Goal: Information Seeking & Learning: Learn about a topic

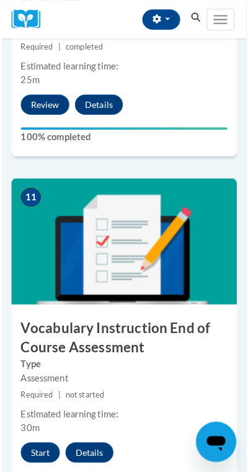
scroll to position [3703, 0]
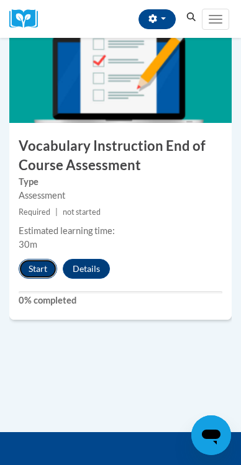
click at [45, 269] on button "Start" at bounding box center [38, 269] width 38 height 20
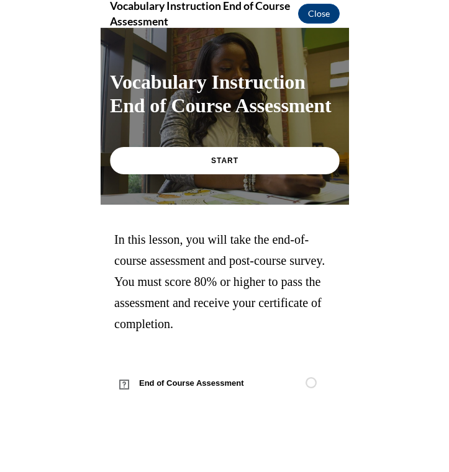
scroll to position [3518, 0]
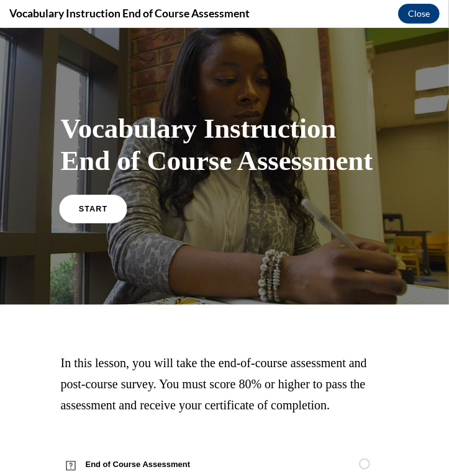
click at [94, 207] on span "START" at bounding box center [92, 208] width 29 height 9
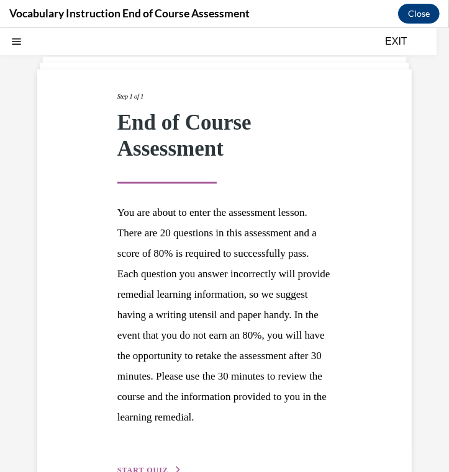
scroll to position [127, 0]
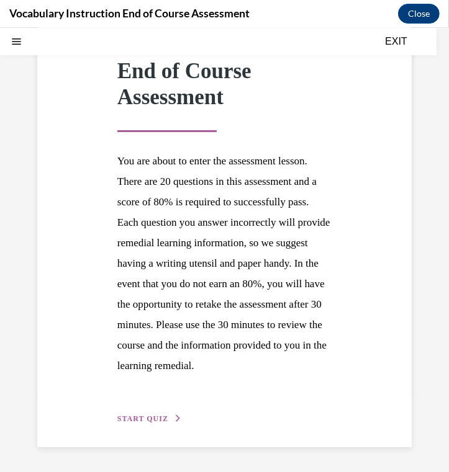
click at [158, 419] on span "START QUIZ" at bounding box center [142, 418] width 51 height 9
click at [0, 27] on div "SUBMIT" at bounding box center [0, 27] width 0 height 0
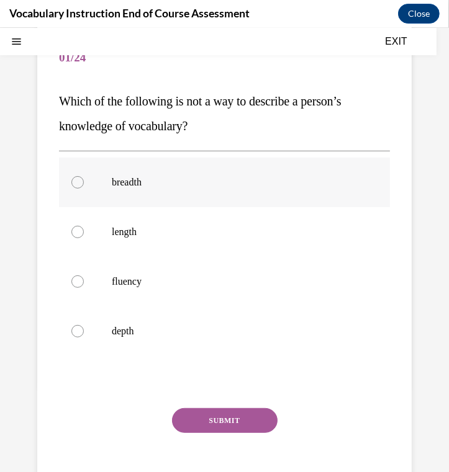
click at [141, 193] on label "breadth" at bounding box center [224, 182] width 331 height 50
click at [84, 188] on input "breadth" at bounding box center [77, 182] width 12 height 12
radio input "true"
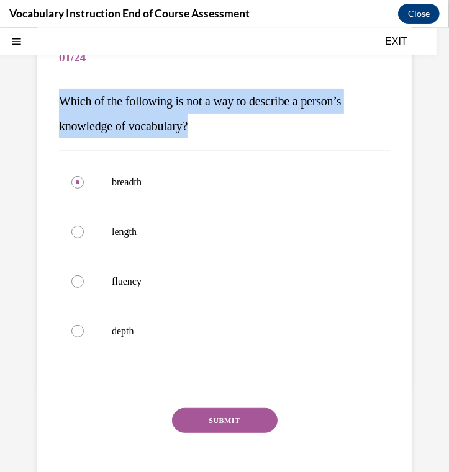
drag, startPoint x: 166, startPoint y: 101, endPoint x: 34, endPoint y: 81, distance: 133.6
click at [30, 79] on div "Question 01/24 Which of the following is not a way to describe a person’s knowl…" at bounding box center [224, 247] width 449 height 588
drag, startPoint x: 359, startPoint y: 364, endPoint x: 65, endPoint y: 95, distance: 398.3
click at [65, 95] on div "Question 01/24 Which of the following is not a way to describe a person’s knowl…" at bounding box center [224, 272] width 331 height 476
copy div "Which of the following is not a way to describe a person’s knowledge of vocabul…"
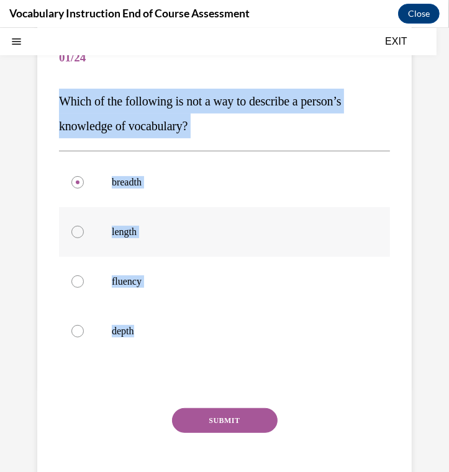
click at [133, 229] on p "length" at bounding box center [235, 231] width 247 height 12
click at [84, 229] on input "length" at bounding box center [77, 231] width 12 height 12
radio input "true"
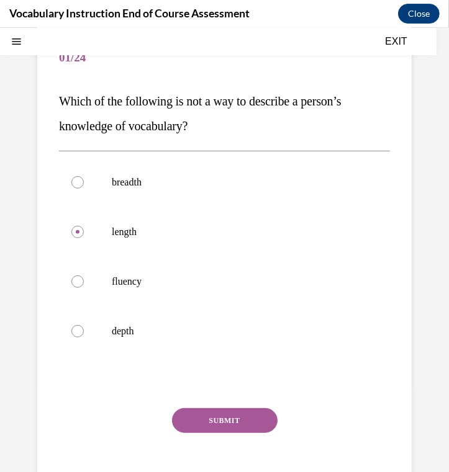
click at [240, 427] on button "SUBMIT" at bounding box center [224, 420] width 105 height 25
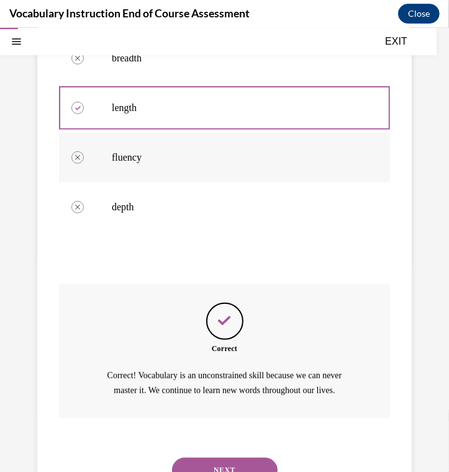
scroll to position [297, 0]
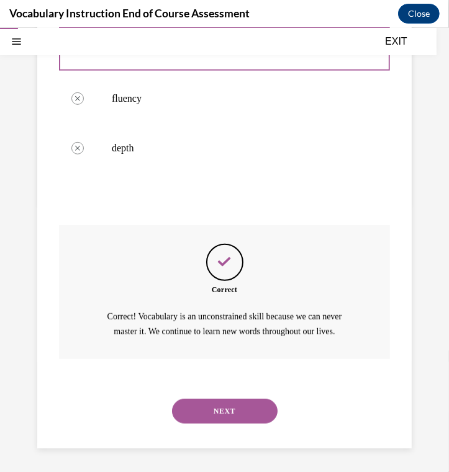
click at [239, 415] on button "NEXT" at bounding box center [224, 410] width 105 height 25
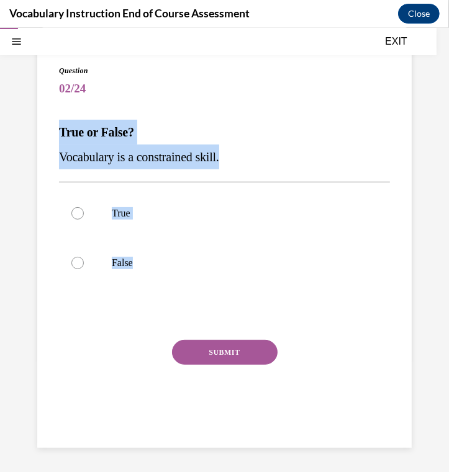
drag, startPoint x: 411, startPoint y: 273, endPoint x: 56, endPoint y: 122, distance: 385.3
click at [48, 117] on div "Question 02/24 True or False? Vocabulary is a constrained skill. True False Inc…" at bounding box center [224, 228] width 449 height 488
copy div "True or False? Vocabulary is a constrained skill. True False"
click at [120, 264] on p "False" at bounding box center [235, 262] width 247 height 12
click at [84, 264] on input "False" at bounding box center [77, 262] width 12 height 12
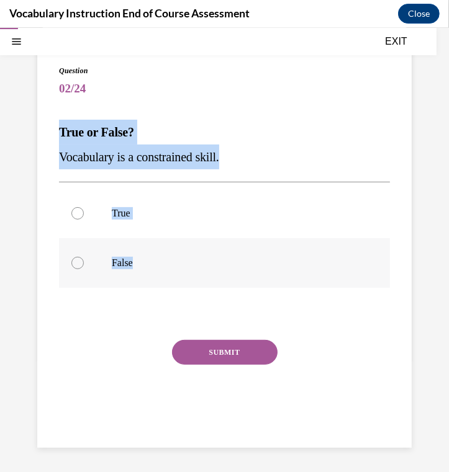
radio input "true"
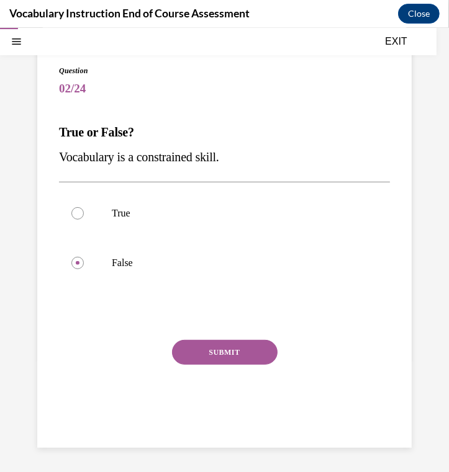
click at [240, 356] on button "SUBMIT" at bounding box center [224, 351] width 105 height 25
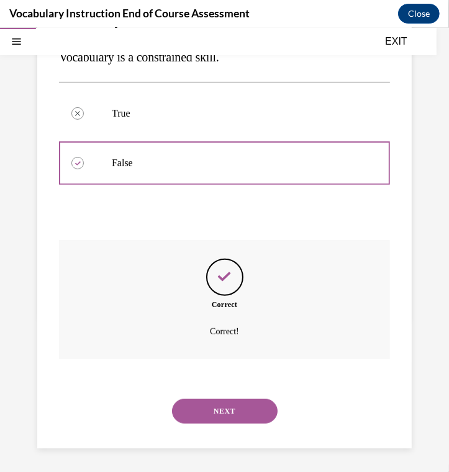
click at [240, 398] on button "NEXT" at bounding box center [224, 410] width 105 height 25
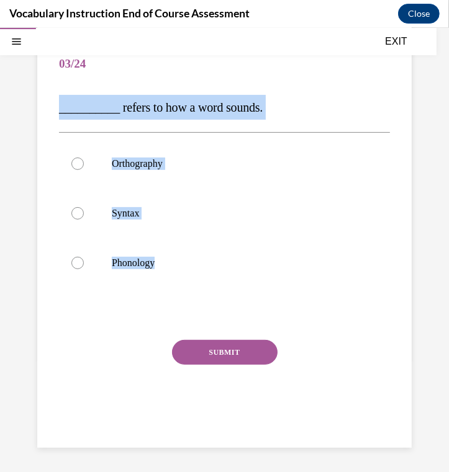
drag, startPoint x: 245, startPoint y: 272, endPoint x: 53, endPoint y: 98, distance: 258.7
click at [53, 98] on div "Question 03/24 __________ refers to how a word sounds. Orthography Syntax Phono…" at bounding box center [224, 231] width 374 height 432
copy div "__________ refers to how a word sounds. Orthography Syntax Phonology"
click at [200, 271] on label "Phonology" at bounding box center [224, 263] width 331 height 50
click at [84, 269] on input "Phonology" at bounding box center [77, 262] width 12 height 12
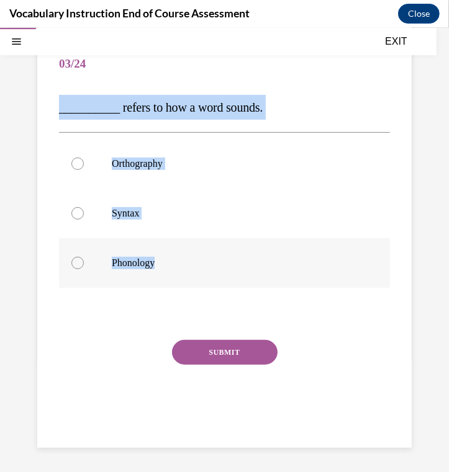
radio input "true"
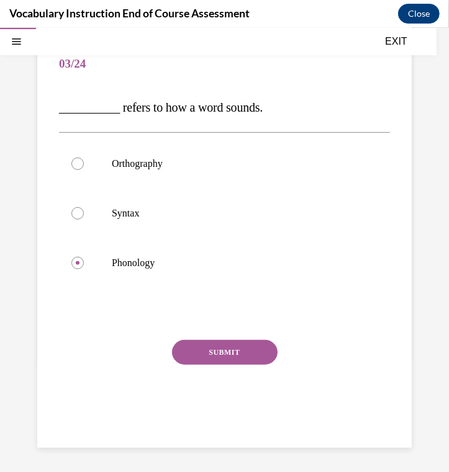
click at [213, 343] on button "SUBMIT" at bounding box center [224, 351] width 105 height 25
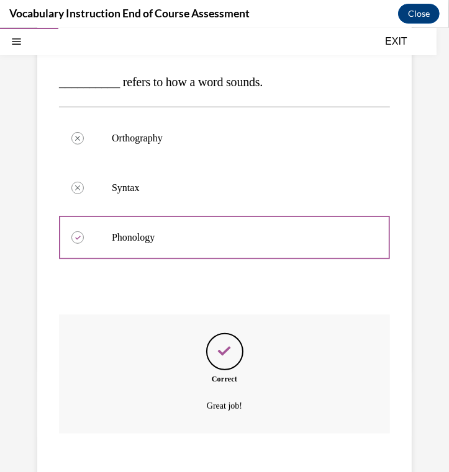
scroll to position [207, 0]
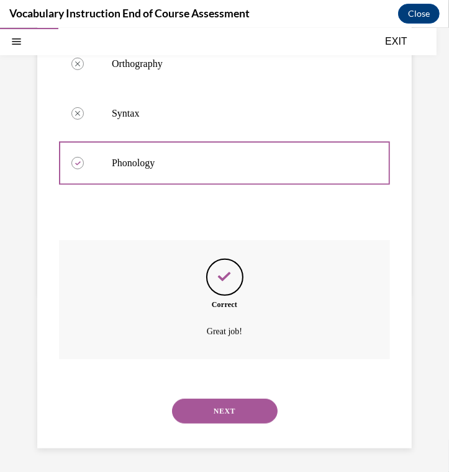
click at [222, 408] on button "NEXT" at bounding box center [224, 410] width 105 height 25
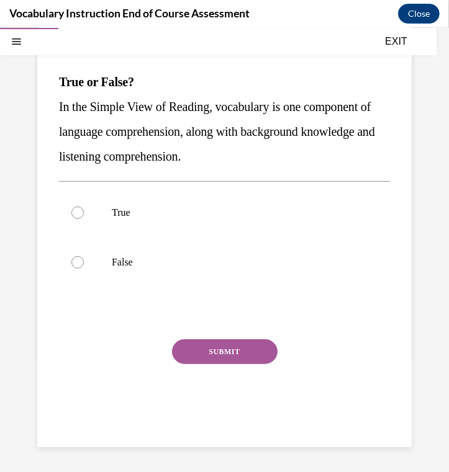
scroll to position [113, 0]
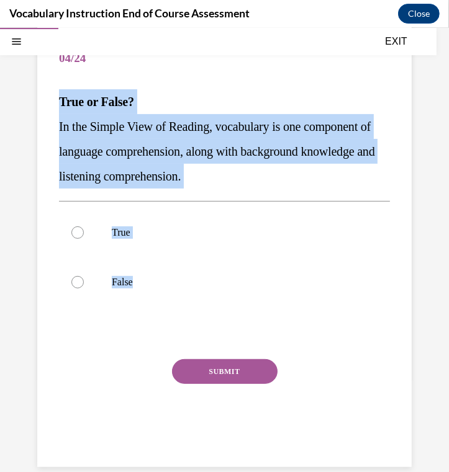
drag, startPoint x: 376, startPoint y: 295, endPoint x: 55, endPoint y: 107, distance: 372.0
click at [53, 107] on div "Question 04/24 True or False? In the Simple View of Reading, vocabulary is one …" at bounding box center [224, 237] width 374 height 457
copy div "True or False? In the Simple View of Reading, vocabulary is one component of la…"
click at [123, 234] on p "True" at bounding box center [235, 232] width 247 height 12
click at [84, 234] on input "True" at bounding box center [77, 232] width 12 height 12
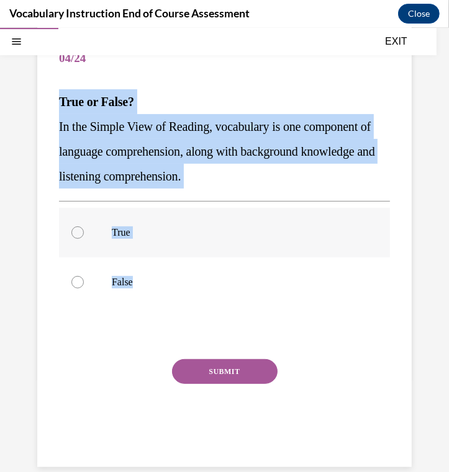
radio input "true"
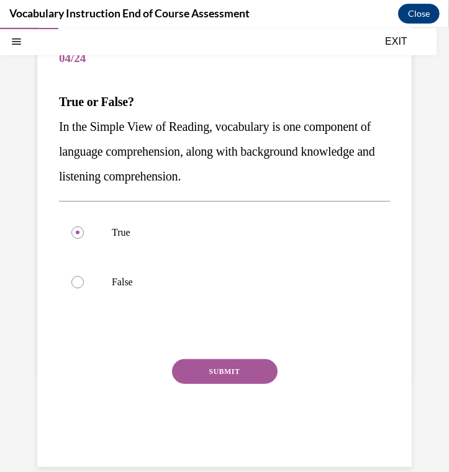
click at [223, 375] on button "SUBMIT" at bounding box center [224, 371] width 105 height 25
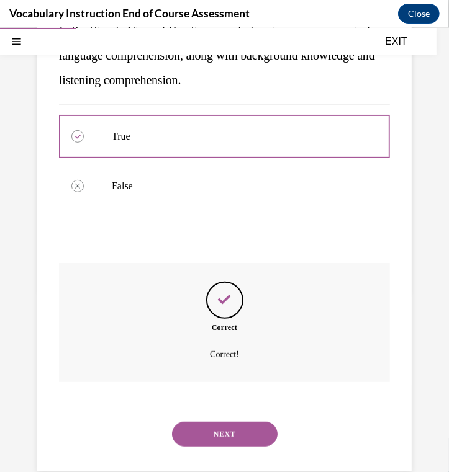
scroll to position [232, 0]
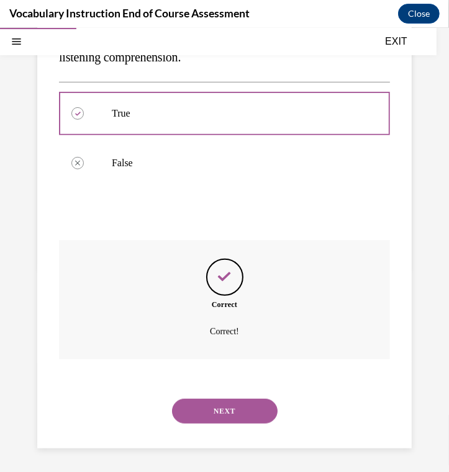
click at [214, 407] on button "NEXT" at bounding box center [224, 410] width 105 height 25
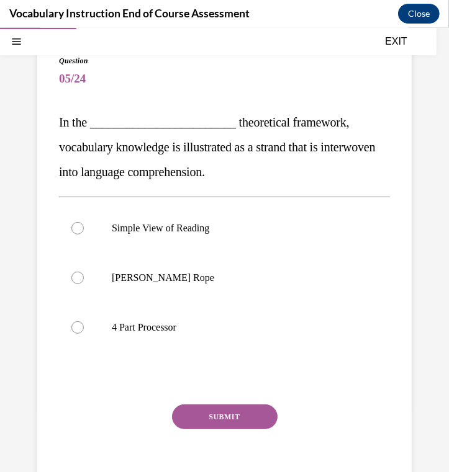
scroll to position [157, 0]
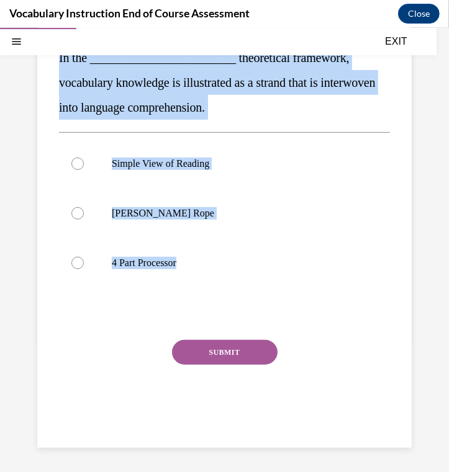
drag, startPoint x: 355, startPoint y: 261, endPoint x: 47, endPoint y: 63, distance: 365.9
click at [47, 63] on div "Question 05/24 In the ________________________ theoretical framework, vocabular…" at bounding box center [224, 206] width 374 height 482
copy div "In the ________________________ theoretical framework, vocabulary knowledge is …"
click at [97, 212] on label "Scarborough's Rope" at bounding box center [224, 213] width 331 height 50
click at [84, 212] on input "Scarborough's Rope" at bounding box center [77, 213] width 12 height 12
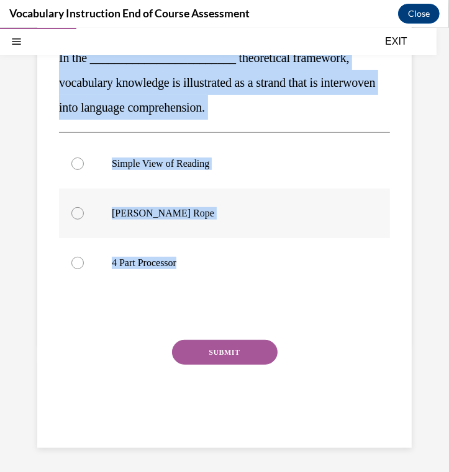
radio input "true"
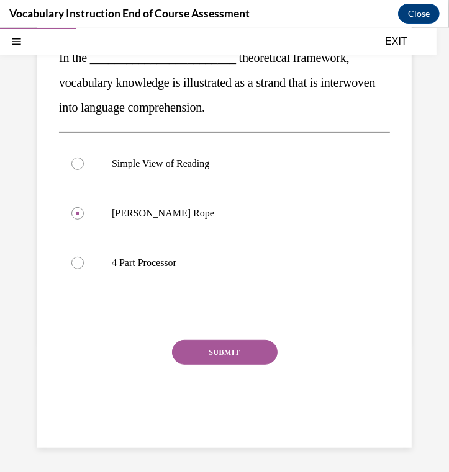
click at [231, 356] on button "SUBMIT" at bounding box center [224, 351] width 105 height 25
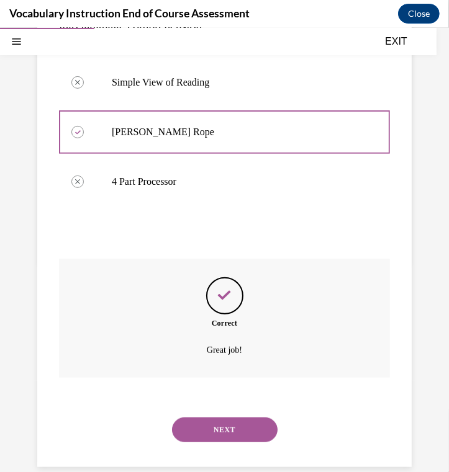
scroll to position [257, 0]
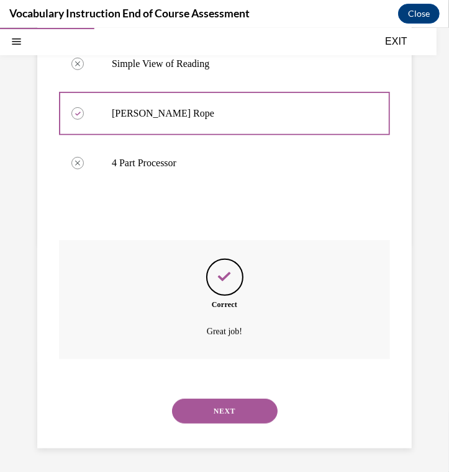
click at [228, 408] on button "NEXT" at bounding box center [224, 410] width 105 height 25
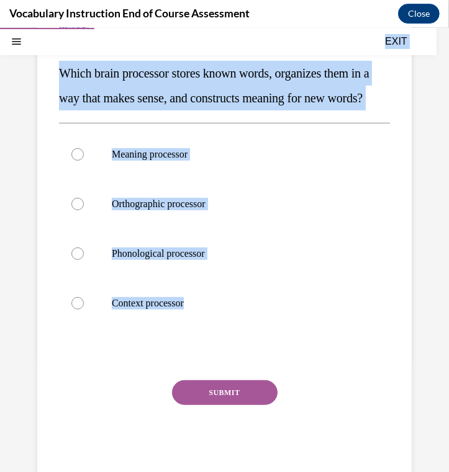
scroll to position [65, 0]
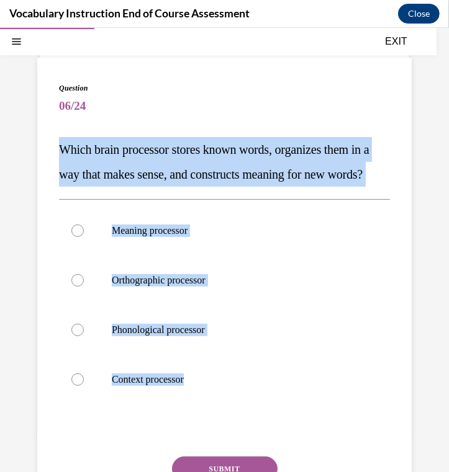
drag, startPoint x: 380, startPoint y: 315, endPoint x: 34, endPoint y: 147, distance: 385.2
click at [34, 147] on div "Question 06/24 Which brain processor stores known words, organizes them in a wa…" at bounding box center [224, 295] width 449 height 588
copy div "Which brain processor stores known words, organizes them in a way that makes se…"
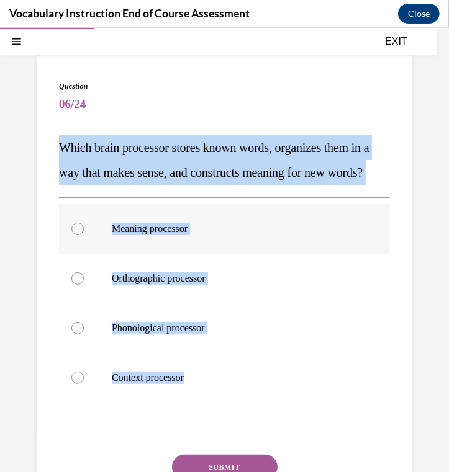
scroll to position [174, 0]
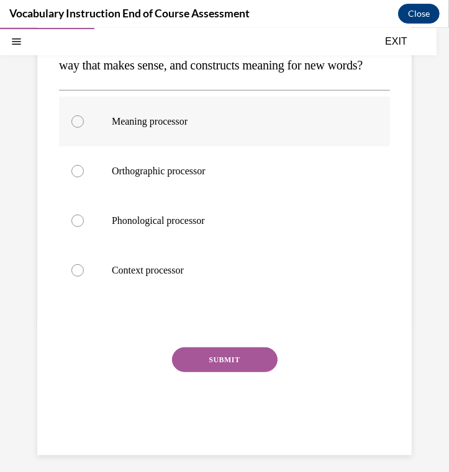
click at [74, 127] on div at bounding box center [77, 121] width 12 height 12
click at [74, 127] on input "Meaning processor" at bounding box center [77, 121] width 12 height 12
radio input "true"
click at [191, 372] on button "SUBMIT" at bounding box center [224, 359] width 105 height 25
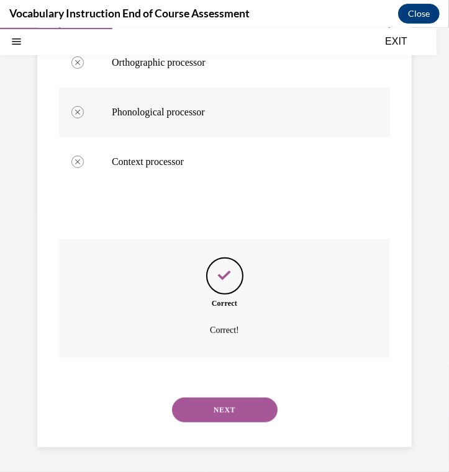
scroll to position [306, 0]
click at [240, 418] on button "NEXT" at bounding box center [224, 409] width 105 height 25
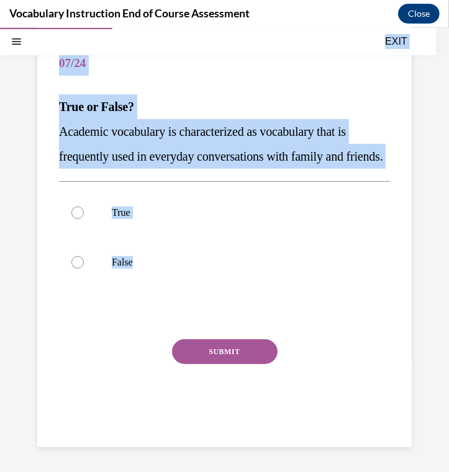
drag, startPoint x: 397, startPoint y: 295, endPoint x: 45, endPoint y: 118, distance: 394.0
click at [0, 83] on html "SKIP TO STEP Audio transcript EXIT Vocabulary Instruction End of Course Assessm…" at bounding box center [224, 249] width 449 height 444
drag, startPoint x: 372, startPoint y: 284, endPoint x: 365, endPoint y: 285, distance: 6.9
click at [240, 284] on label "False" at bounding box center [224, 262] width 331 height 50
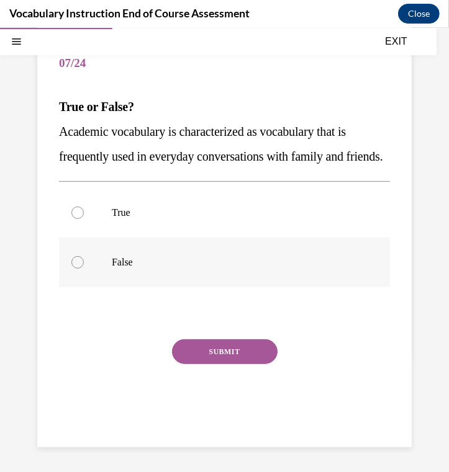
click at [84, 268] on input "False" at bounding box center [77, 262] width 12 height 12
radio input "true"
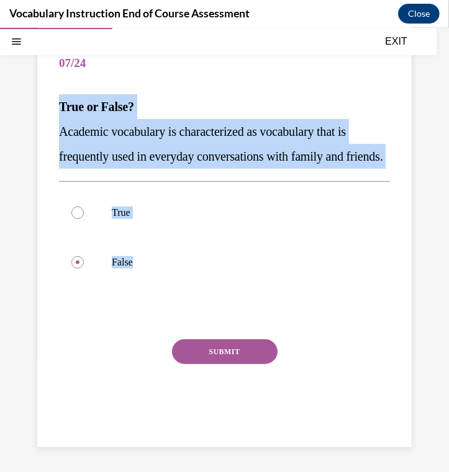
drag, startPoint x: 340, startPoint y: 274, endPoint x: 63, endPoint y: 109, distance: 322.4
click at [61, 108] on div "Question 07/24 True or False? Academic vocabulary is characterized as vocabular…" at bounding box center [224, 230] width 374 height 432
copy div "True or False? Academic vocabulary is characterized as vocabulary that is frequ…"
click at [231, 358] on button "SUBMIT" at bounding box center [224, 351] width 105 height 25
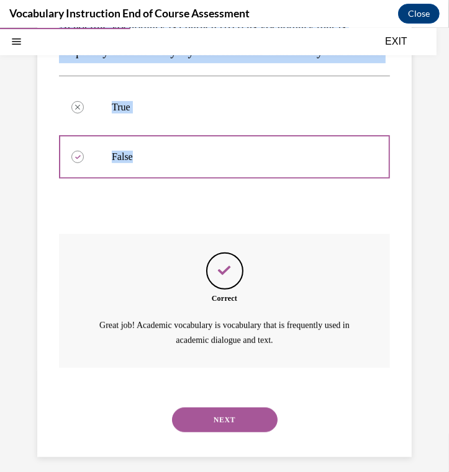
scroll to position [247, 0]
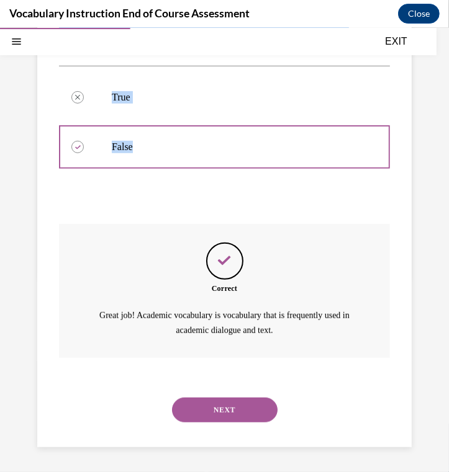
click at [240, 403] on button "NEXT" at bounding box center [224, 409] width 105 height 25
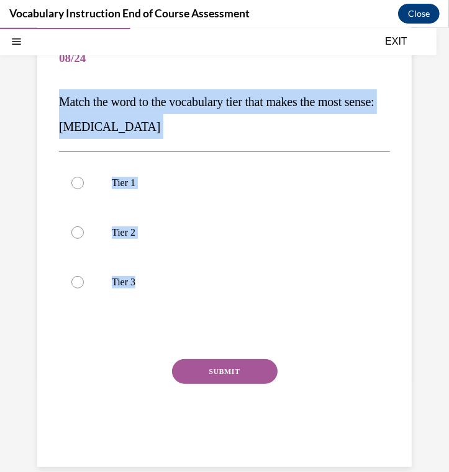
drag, startPoint x: 383, startPoint y: 291, endPoint x: 50, endPoint y: 92, distance: 388.2
click at [48, 92] on div "Question 08/24 Match the word to the vocabulary tier that makes the most sense:…" at bounding box center [224, 237] width 374 height 457
copy div "Match the word to the vocabulary tier that makes the most sense: anaphylaxis Ti…"
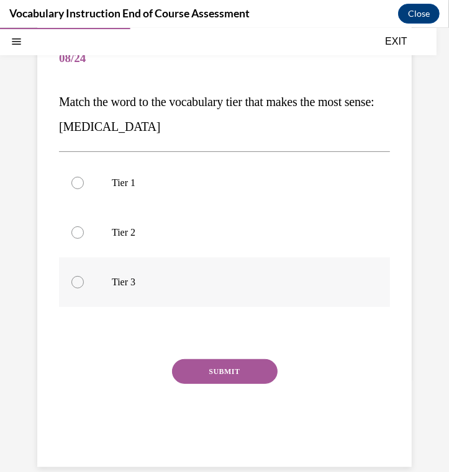
click at [128, 291] on label "Tier 3" at bounding box center [224, 282] width 331 height 50
click at [84, 288] on input "Tier 3" at bounding box center [77, 281] width 12 height 12
radio input "true"
click at [190, 365] on button "SUBMIT" at bounding box center [224, 371] width 105 height 25
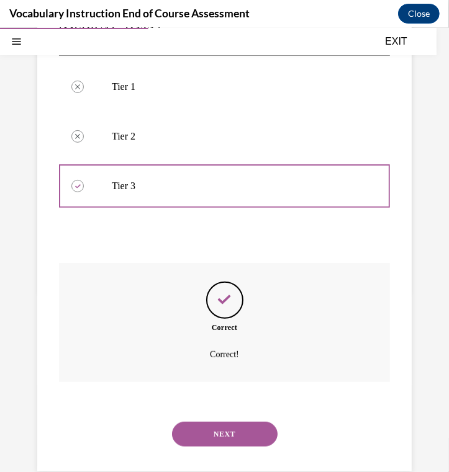
scroll to position [232, 0]
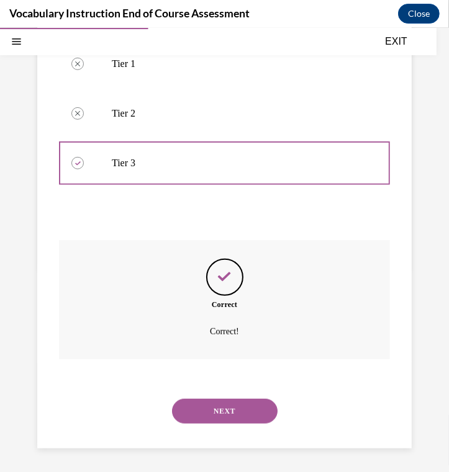
click at [213, 407] on button "NEXT" at bounding box center [224, 410] width 105 height 25
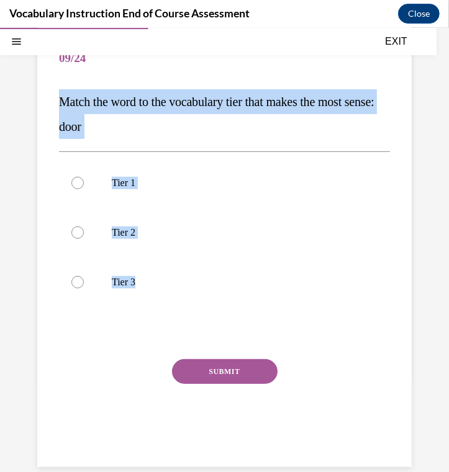
drag, startPoint x: 405, startPoint y: 302, endPoint x: 58, endPoint y: 96, distance: 403.4
click at [58, 96] on div "Question 09/24 Match the word to the vocabulary tier that makes the most sense:…" at bounding box center [224, 222] width 449 height 538
copy div "Match the word to the vocabulary tier that makes the most sense: door Tier 1 Ti…"
click at [195, 181] on p "Tier 1" at bounding box center [235, 182] width 247 height 12
click at [84, 181] on input "Tier 1" at bounding box center [77, 182] width 12 height 12
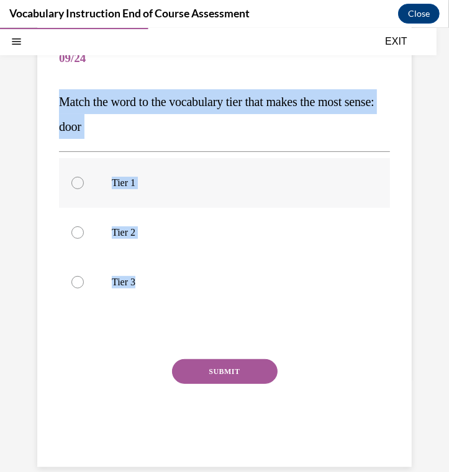
radio input "true"
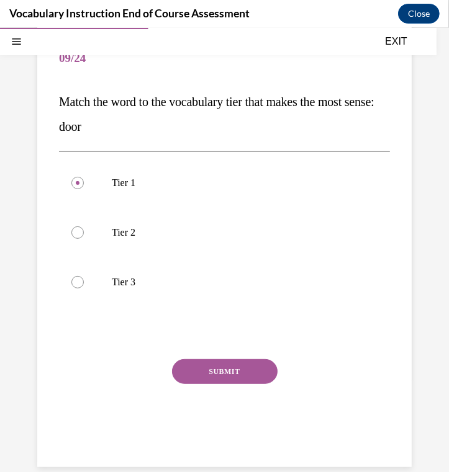
click at [199, 385] on div "SUBMIT" at bounding box center [224, 390] width 331 height 62
click at [201, 375] on button "SUBMIT" at bounding box center [224, 371] width 105 height 25
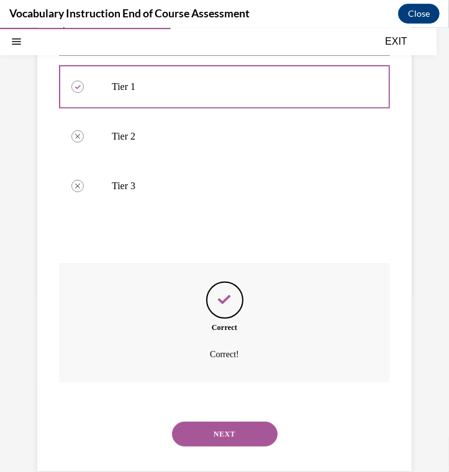
scroll to position [232, 0]
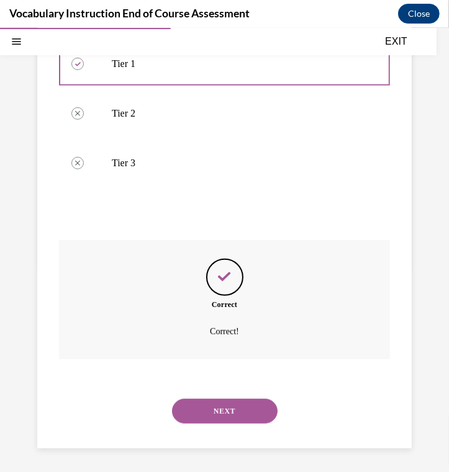
click at [234, 422] on div "NEXT" at bounding box center [224, 411] width 331 height 50
click at [235, 416] on button "NEXT" at bounding box center [224, 410] width 105 height 25
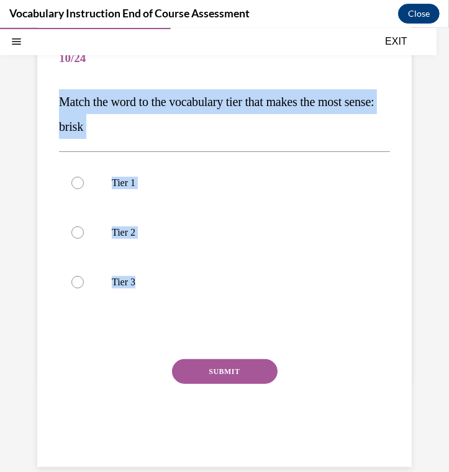
drag, startPoint x: 356, startPoint y: 283, endPoint x: 67, endPoint y: 108, distance: 337.9
click at [45, 107] on div "Question 10/24 Match the word to the vocabulary tier that makes the most sense:…" at bounding box center [224, 237] width 374 height 457
copy div "Match the word to the vocabulary tier that makes the most sense: brisk Tier 1 T…"
click at [131, 231] on p "Tier 2" at bounding box center [235, 232] width 247 height 12
click at [84, 231] on input "Tier 2" at bounding box center [77, 232] width 12 height 12
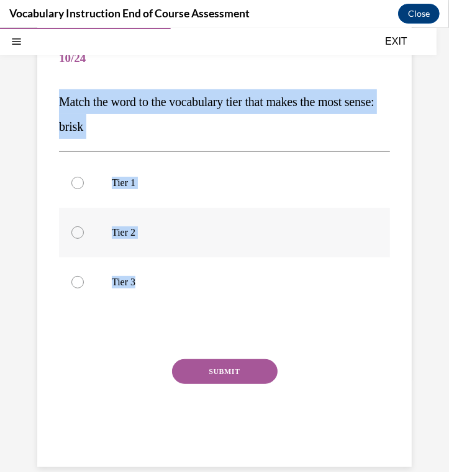
radio input "true"
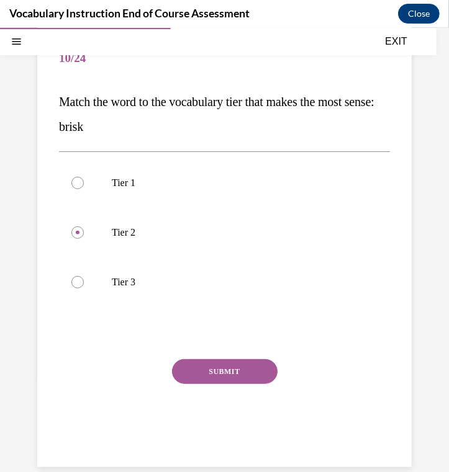
click at [191, 378] on button "SUBMIT" at bounding box center [224, 371] width 105 height 25
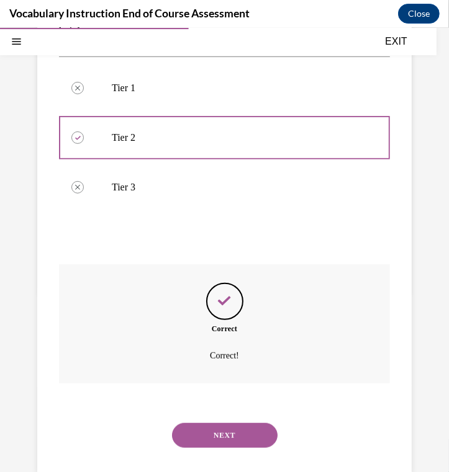
scroll to position [232, 0]
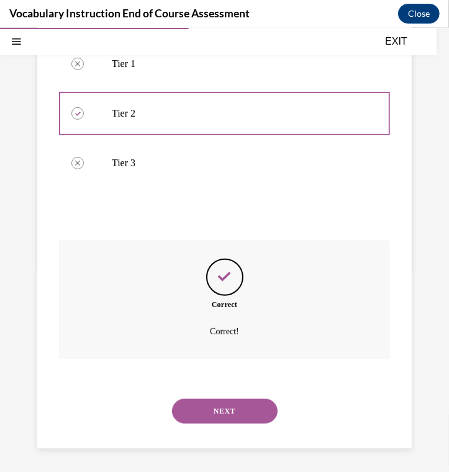
click at [240, 413] on button "NEXT" at bounding box center [224, 410] width 105 height 25
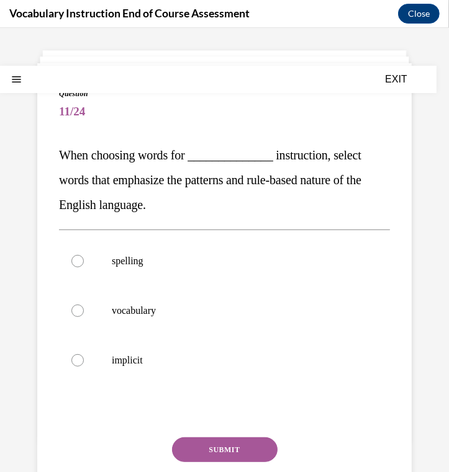
scroll to position [104, 0]
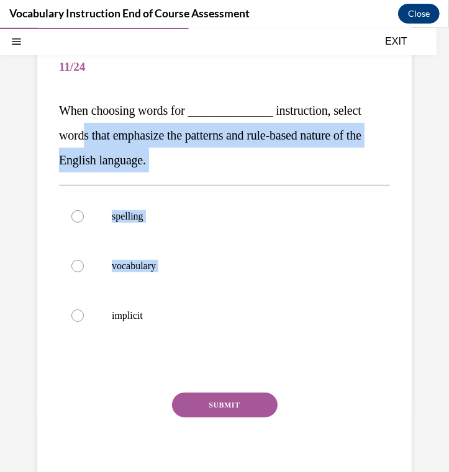
drag, startPoint x: 339, startPoint y: 290, endPoint x: 83, endPoint y: 145, distance: 294.8
click at [83, 145] on div "Question 11/24 When choosing words for ______________ instruction, select words…" at bounding box center [224, 268] width 331 height 451
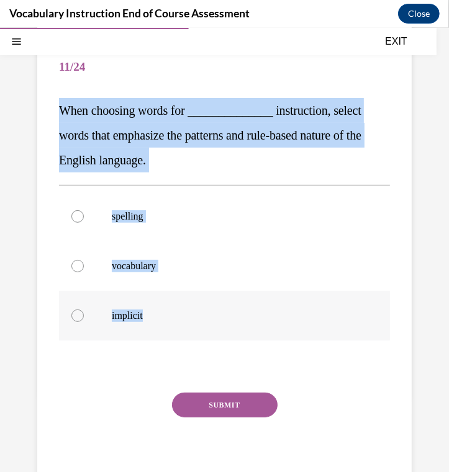
drag, startPoint x: 60, startPoint y: 107, endPoint x: 308, endPoint y: 334, distance: 336.4
click at [240, 338] on div "Question 11/24 When choosing words for ______________ instruction, select words…" at bounding box center [224, 268] width 331 height 451
click at [136, 221] on p "spelling" at bounding box center [235, 216] width 247 height 12
click at [84, 221] on input "spelling" at bounding box center [77, 216] width 12 height 12
radio input "true"
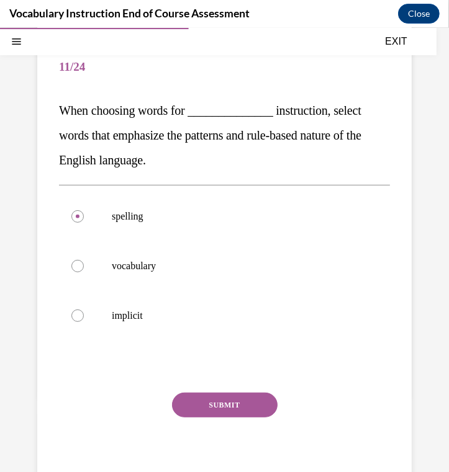
click at [190, 385] on div "Question 11/24 When choosing words for ______________ instruction, select words…" at bounding box center [224, 268] width 331 height 451
click at [193, 387] on div "Question 11/24 When choosing words for ______________ instruction, select words…" at bounding box center [224, 268] width 331 height 451
click at [192, 395] on button "SUBMIT" at bounding box center [224, 404] width 105 height 25
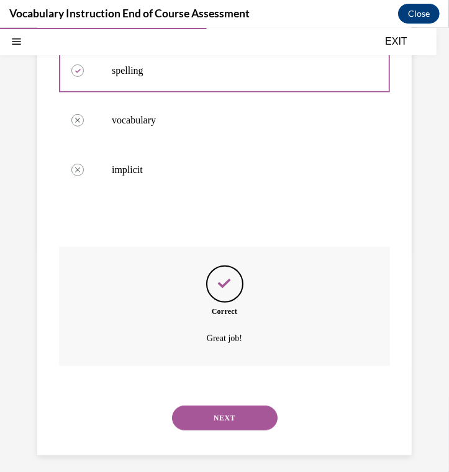
scroll to position [257, 0]
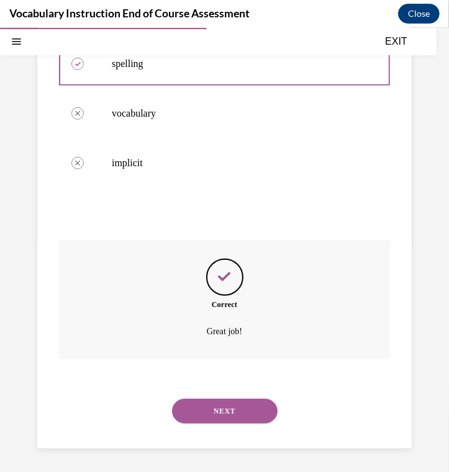
click at [225, 411] on button "NEXT" at bounding box center [224, 410] width 105 height 25
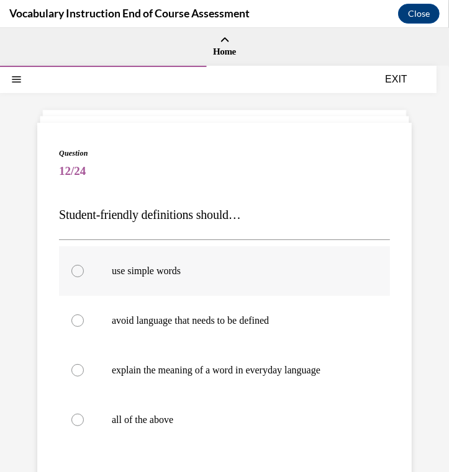
scroll to position [109, 0]
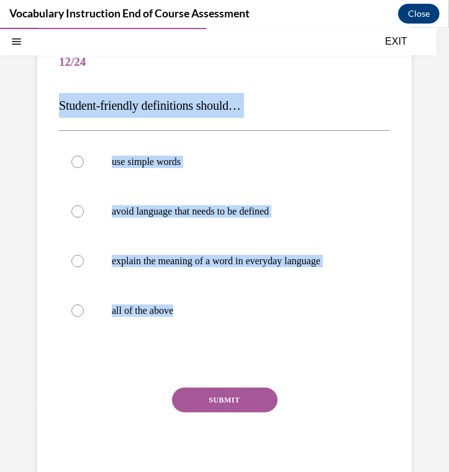
drag, startPoint x: 360, startPoint y: 317, endPoint x: 61, endPoint y: 94, distance: 372.4
click at [58, 92] on div "Question 12/24 Student-friendly definitions should… use simple words avoid lang…" at bounding box center [224, 254] width 374 height 482
click at [169, 303] on label "all of the above" at bounding box center [224, 310] width 331 height 50
click at [84, 304] on input "all of the above" at bounding box center [77, 310] width 12 height 12
radio input "true"
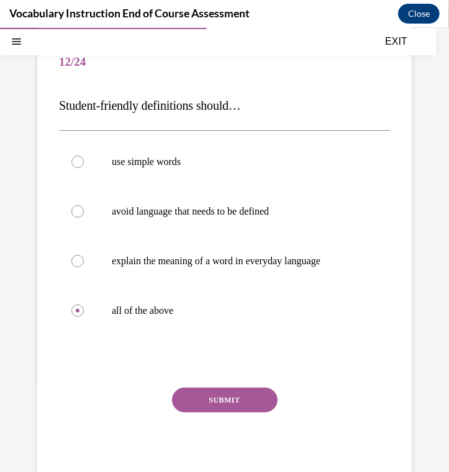
click at [199, 398] on button "SUBMIT" at bounding box center [224, 399] width 105 height 25
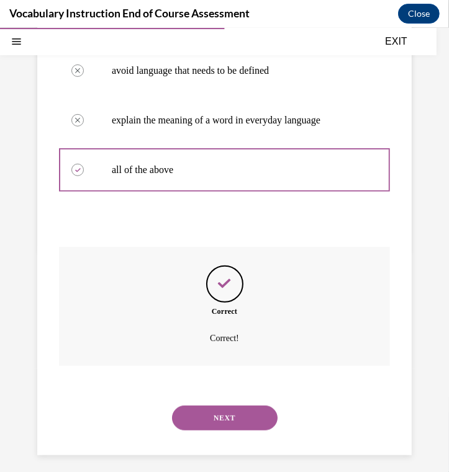
scroll to position [257, 0]
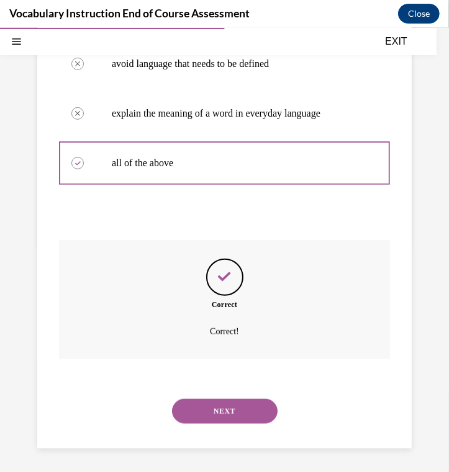
click at [221, 429] on div "NEXT" at bounding box center [224, 411] width 331 height 50
click at [221, 417] on button "NEXT" at bounding box center [224, 410] width 105 height 25
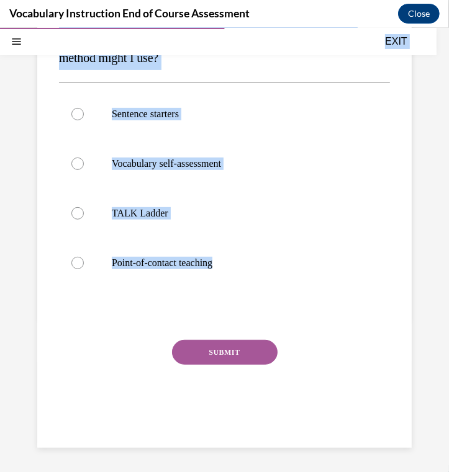
scroll to position [0, 0]
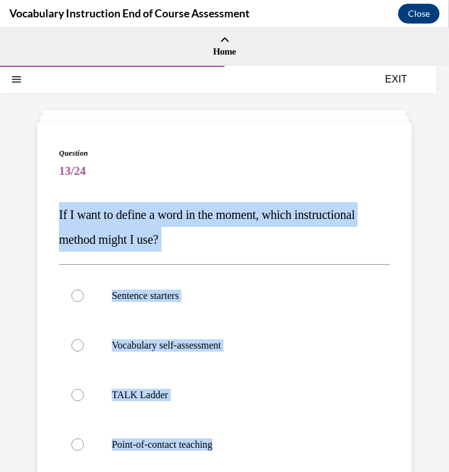
drag, startPoint x: 329, startPoint y: 253, endPoint x: 57, endPoint y: 204, distance: 276.1
click at [57, 204] on div "Question 13/24 If I want to define a word in the moment, which instructional me…" at bounding box center [224, 375] width 374 height 507
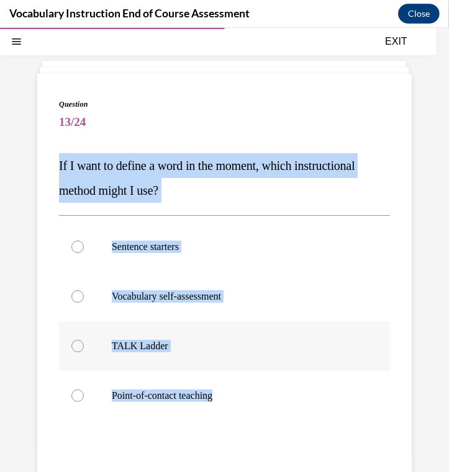
scroll to position [105, 0]
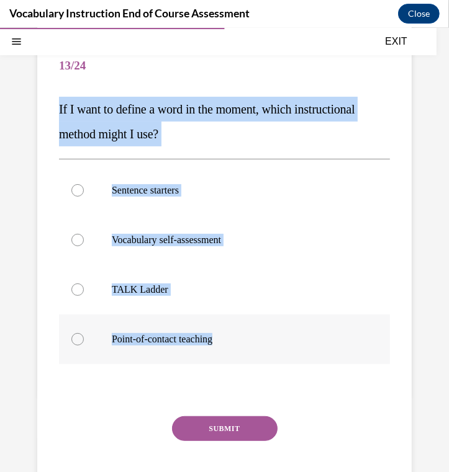
click at [71, 346] on label "Point-of-contact teaching" at bounding box center [224, 339] width 331 height 50
click at [71, 345] on input "Point-of-contact teaching" at bounding box center [77, 339] width 12 height 12
radio input "true"
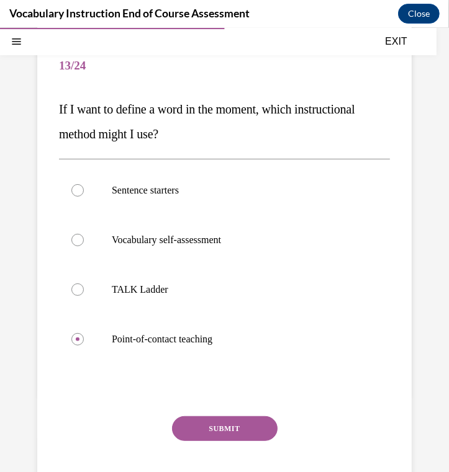
click at [191, 425] on button "SUBMIT" at bounding box center [224, 428] width 105 height 25
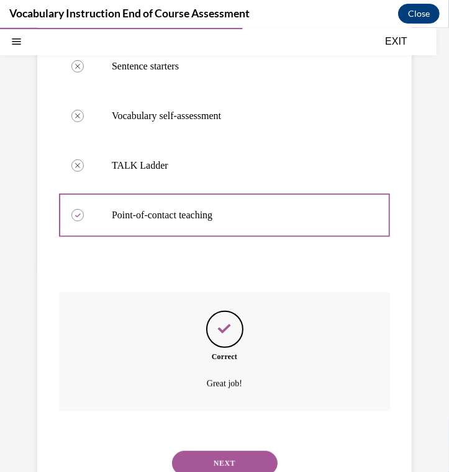
scroll to position [282, 0]
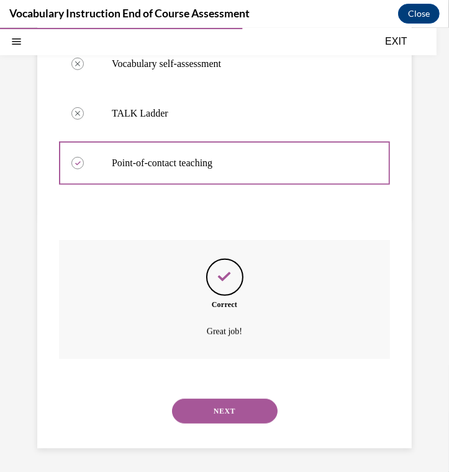
click at [240, 402] on button "NEXT" at bounding box center [224, 410] width 105 height 25
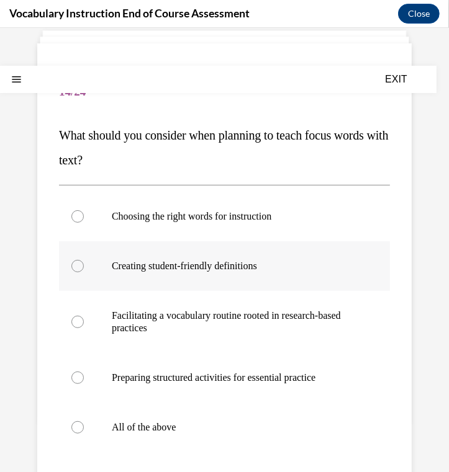
scroll to position [87, 0]
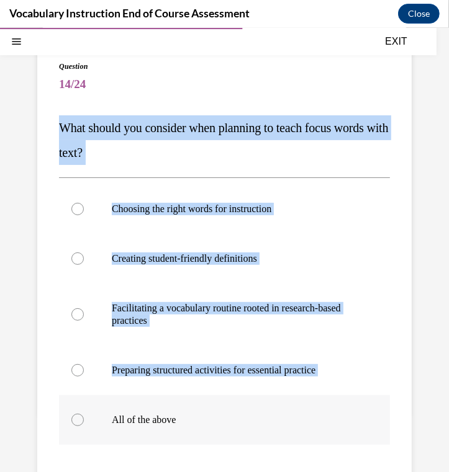
drag, startPoint x: 57, startPoint y: 122, endPoint x: 324, endPoint y: 411, distance: 393.4
click at [240, 411] on div "Question 14/24 What should you consider when planning to teach focus words with…" at bounding box center [224, 319] width 374 height 569
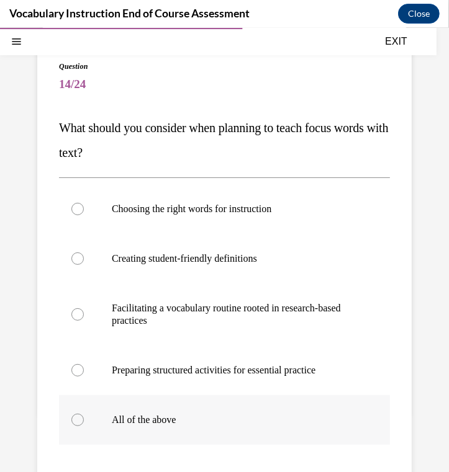
click at [240, 401] on label "All of the above" at bounding box center [224, 420] width 331 height 50
click at [84, 413] on input "All of the above" at bounding box center [77, 419] width 12 height 12
radio input "true"
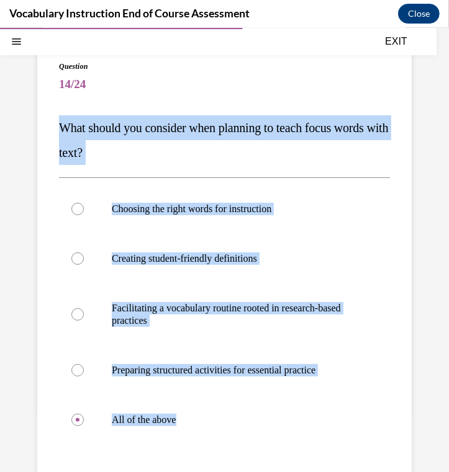
drag, startPoint x: 395, startPoint y: 430, endPoint x: 18, endPoint y: 106, distance: 496.7
click at [18, 106] on div "Question 14/24 What should you consider when planning to teach focus words with…" at bounding box center [224, 305] width 449 height 650
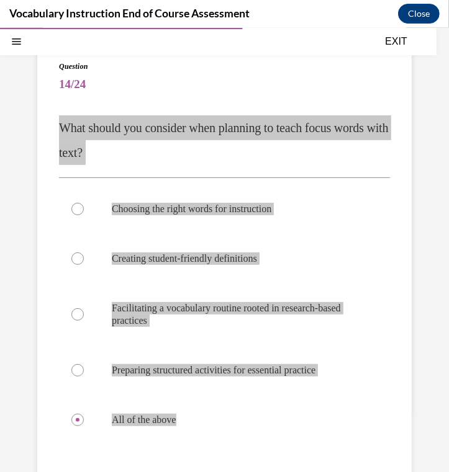
scroll to position [244, 0]
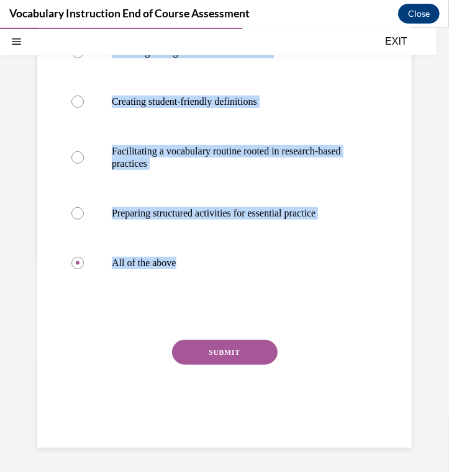
click at [212, 352] on button "SUBMIT" at bounding box center [224, 351] width 105 height 25
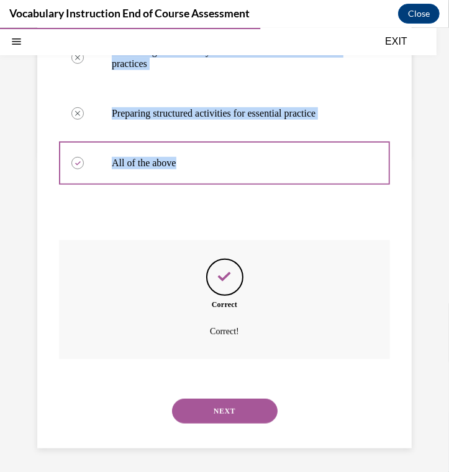
scroll to position [344, 0]
click at [240, 421] on button "NEXT" at bounding box center [224, 410] width 105 height 25
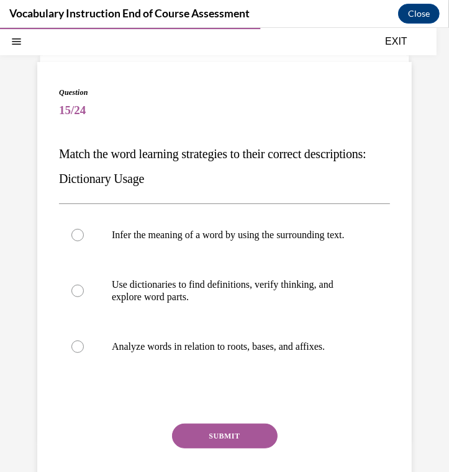
scroll to position [116, 0]
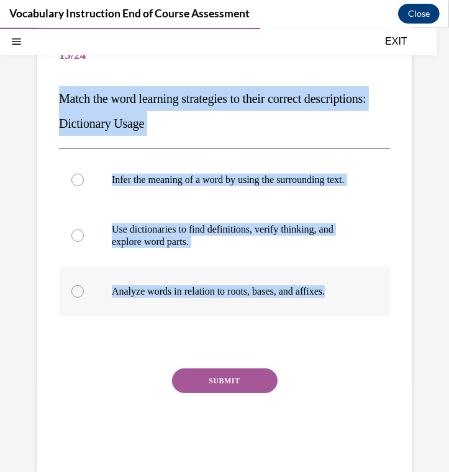
drag, startPoint x: 64, startPoint y: 94, endPoint x: 364, endPoint y: 297, distance: 361.5
click at [240, 297] on div "Question 15/24 Match the word learning strategies to their correct descriptions…" at bounding box center [224, 250] width 331 height 439
click at [158, 179] on p "Infer the meaning of a word by using the surrounding text." at bounding box center [235, 179] width 247 height 12
click at [84, 179] on input "Infer the meaning of a word by using the surrounding text." at bounding box center [77, 179] width 12 height 12
radio input "true"
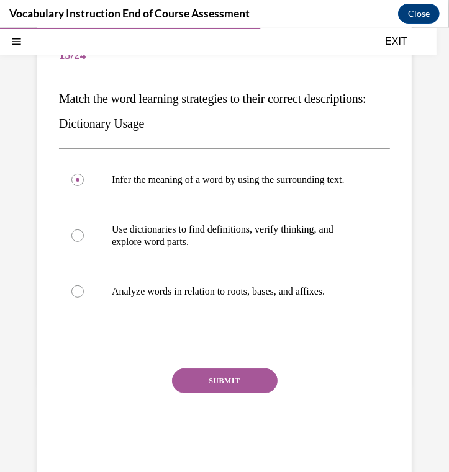
click at [231, 387] on button "SUBMIT" at bounding box center [224, 380] width 105 height 25
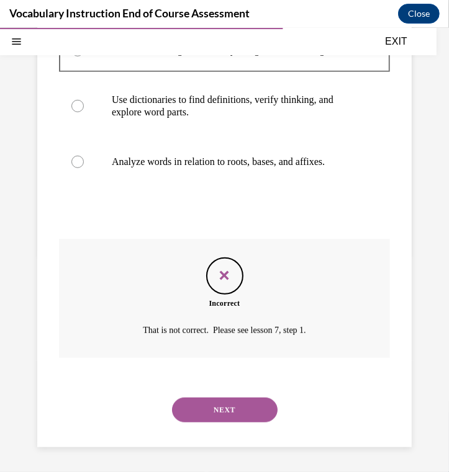
scroll to position [257, 0]
click at [234, 405] on button "NEXT" at bounding box center [224, 409] width 105 height 25
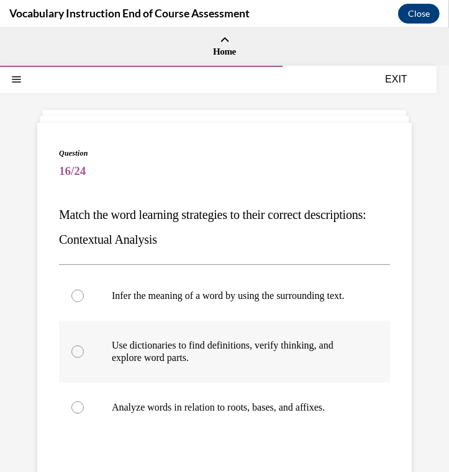
scroll to position [20, 0]
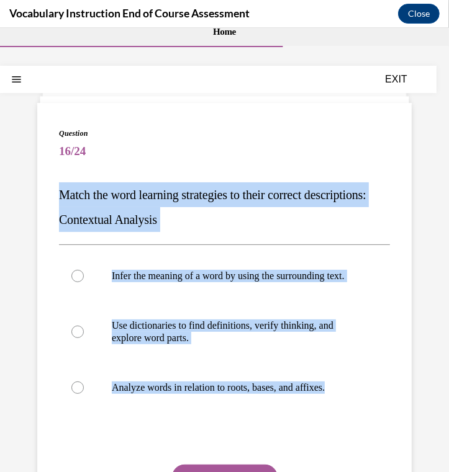
drag, startPoint x: 363, startPoint y: 398, endPoint x: 69, endPoint y: 196, distance: 356.4
click at [50, 186] on div "Question 16/24 Match the word learning strategies to their correct descriptions…" at bounding box center [224, 337] width 374 height 470
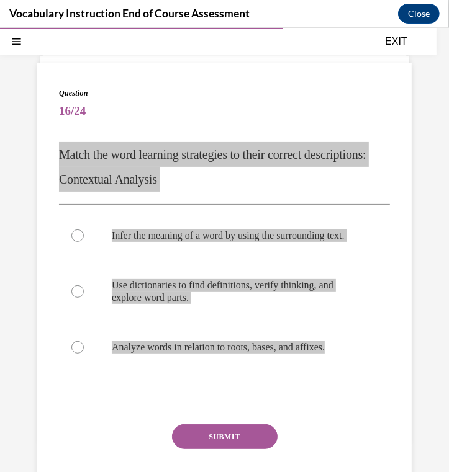
scroll to position [65, 0]
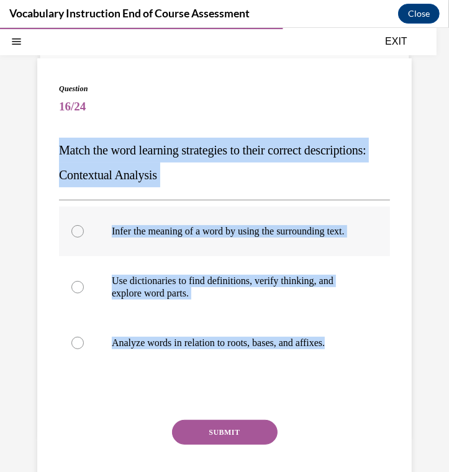
click at [164, 235] on p "Infer the meaning of a word by using the surrounding text." at bounding box center [235, 231] width 247 height 12
click at [84, 235] on input "Infer the meaning of a word by using the surrounding text." at bounding box center [77, 231] width 12 height 12
radio input "true"
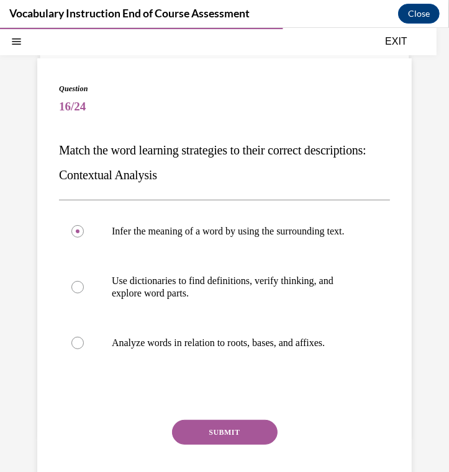
click at [204, 441] on button "SUBMIT" at bounding box center [224, 431] width 105 height 25
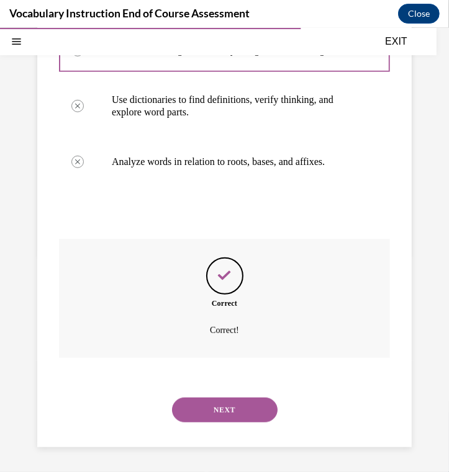
scroll to position [257, 0]
click at [240, 409] on button "NEXT" at bounding box center [224, 409] width 105 height 25
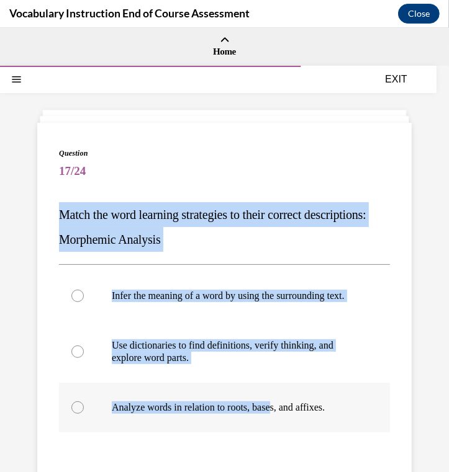
drag, startPoint x: 56, startPoint y: 211, endPoint x: 284, endPoint y: 421, distance: 310.0
click at [240, 422] on div "Question 17/24 Match the word learning strategies to their correct descriptions…" at bounding box center [224, 357] width 374 height 470
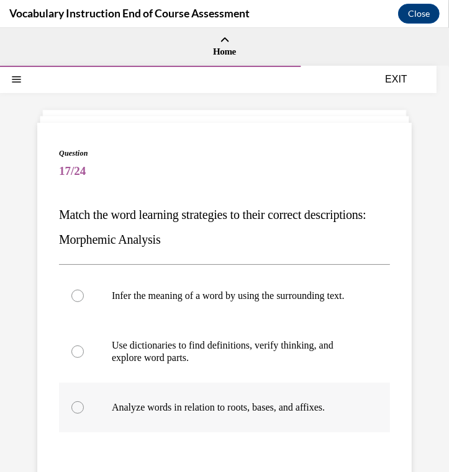
drag, startPoint x: 284, startPoint y: 421, endPoint x: 293, endPoint y: 421, distance: 9.3
click at [240, 413] on p "Analyze words in relation to roots, bases, and affixes." at bounding box center [235, 407] width 247 height 12
click at [84, 413] on input "Analyze words in relation to roots, bases, and affixes." at bounding box center [77, 407] width 12 height 12
radio input "true"
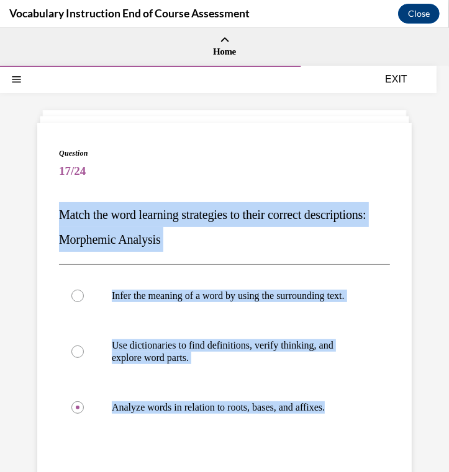
drag, startPoint x: 363, startPoint y: 420, endPoint x: 118, endPoint y: 230, distance: 310.4
click at [42, 213] on div "Question 17/24 Match the word learning strategies to their correct descriptions…" at bounding box center [224, 357] width 374 height 470
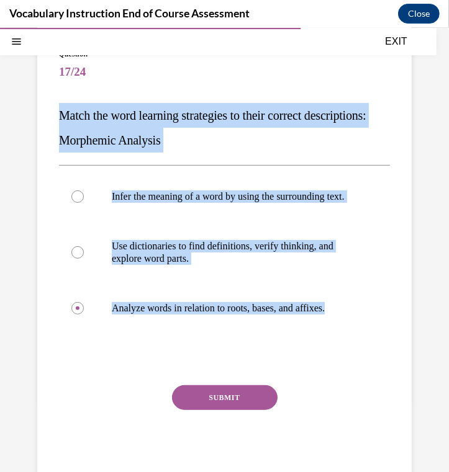
click at [240, 405] on button "SUBMIT" at bounding box center [224, 397] width 105 height 25
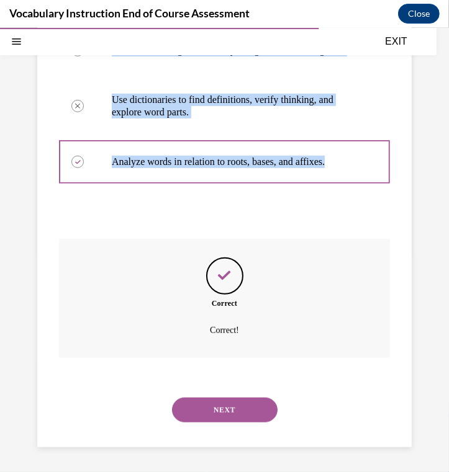
scroll to position [257, 0]
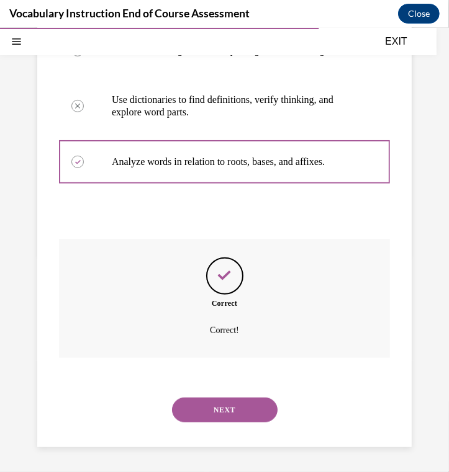
drag, startPoint x: 224, startPoint y: 439, endPoint x: 224, endPoint y: 417, distance: 22.3
click at [224, 438] on div "SUBMIT NEXT" at bounding box center [224, 408] width 331 height 65
click at [224, 413] on button "NEXT" at bounding box center [224, 409] width 105 height 25
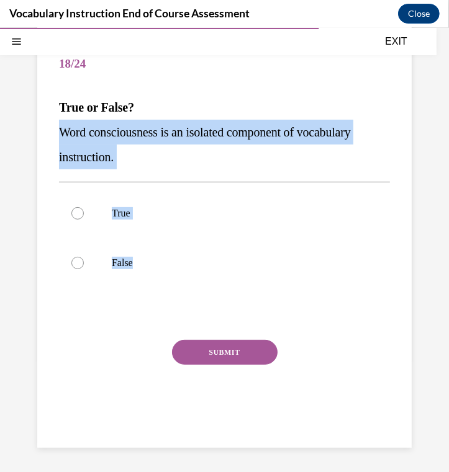
drag, startPoint x: 361, startPoint y: 265, endPoint x: 97, endPoint y: 132, distance: 295.8
click at [34, 132] on div "Question 18/24 True or False? Word consciousness is an isolated component of vo…" at bounding box center [224, 215] width 449 height 513
click at [122, 261] on p "False" at bounding box center [235, 262] width 247 height 12
click at [84, 261] on input "False" at bounding box center [77, 262] width 12 height 12
radio input "true"
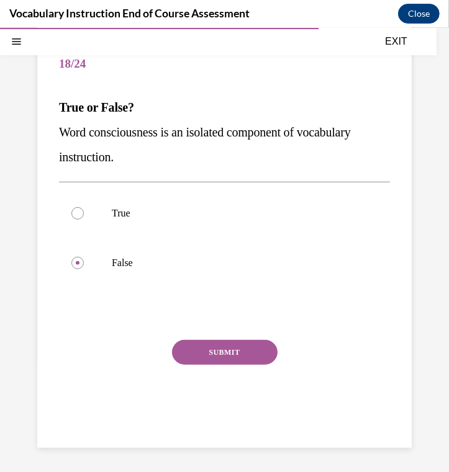
click at [194, 350] on button "SUBMIT" at bounding box center [224, 351] width 105 height 25
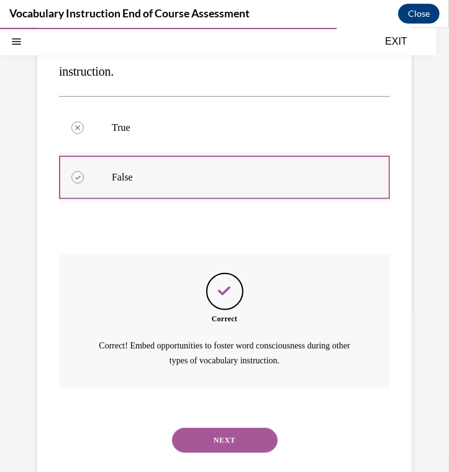
scroll to position [222, 0]
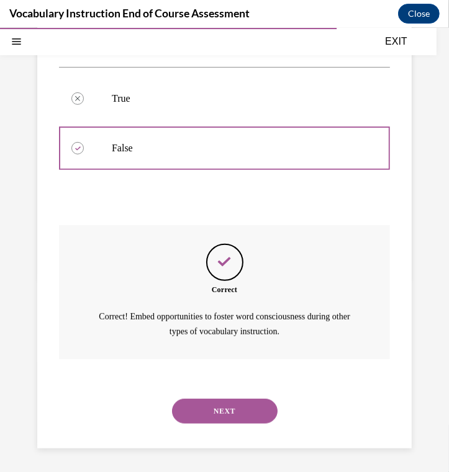
click at [240, 405] on button "NEXT" at bounding box center [224, 410] width 105 height 25
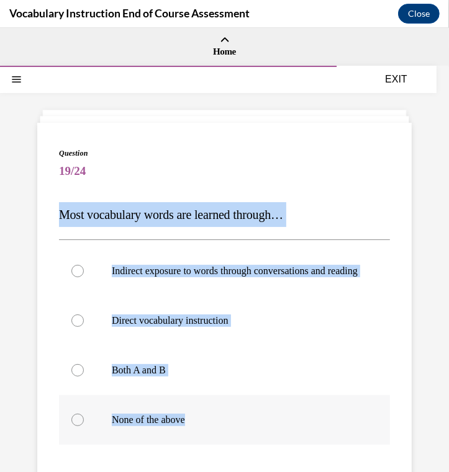
drag, startPoint x: 55, startPoint y: 217, endPoint x: 269, endPoint y: 449, distance: 314.8
click at [240, 449] on div "Question 19/24 Most vocabulary words are learned through… Indirect exposure to …" at bounding box center [224, 363] width 374 height 482
click at [70, 383] on label "Both A and B" at bounding box center [224, 370] width 331 height 50
click at [71, 376] on input "Both A and B" at bounding box center [77, 370] width 12 height 12
radio input "true"
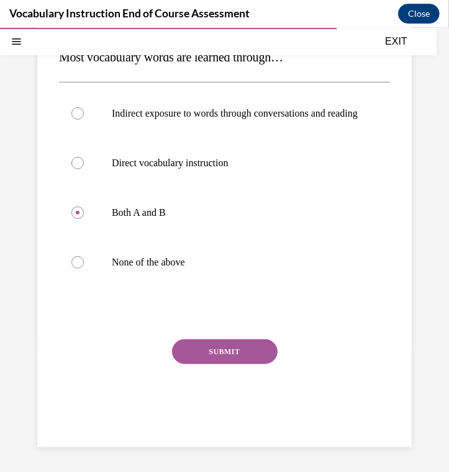
click at [221, 340] on button "SUBMIT" at bounding box center [224, 351] width 105 height 25
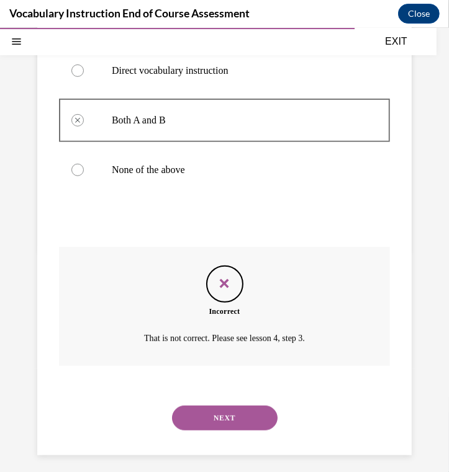
scroll to position [269, 0]
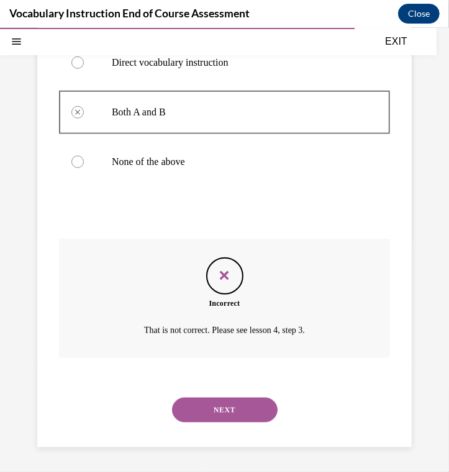
click at [217, 403] on button "NEXT" at bounding box center [224, 409] width 105 height 25
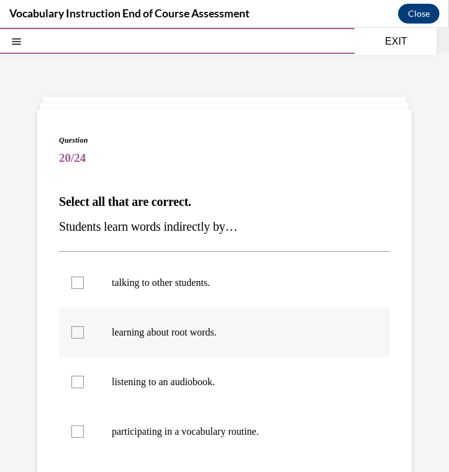
scroll to position [96, 0]
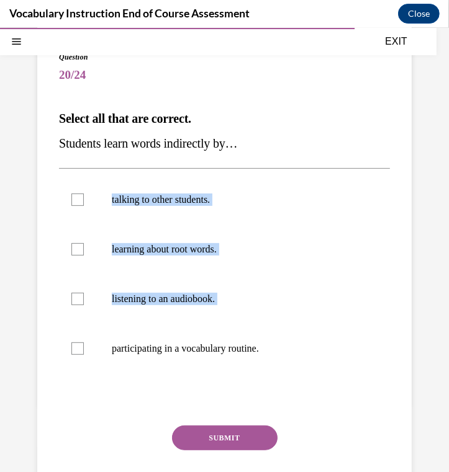
drag, startPoint x: 312, startPoint y: 334, endPoint x: 53, endPoint y: 166, distance: 308.6
click at [53, 167] on div "Question 20/24 Select all that are correct. Students learn words indirectly by……" at bounding box center [224, 279] width 374 height 507
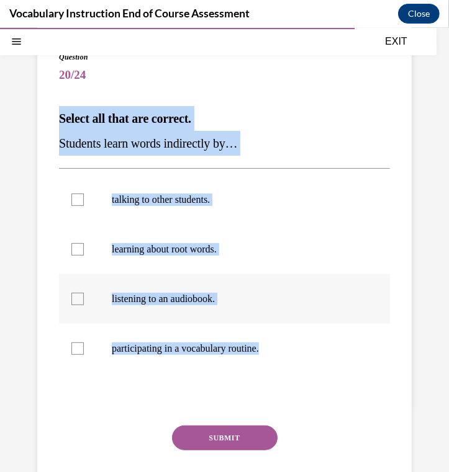
drag, startPoint x: 55, startPoint y: 122, endPoint x: 297, endPoint y: 315, distance: 310.0
click at [240, 374] on div "Question 20/24 Select all that are correct. Students learn words indirectly by……" at bounding box center [224, 279] width 374 height 507
click at [83, 254] on label "learning about root words." at bounding box center [224, 249] width 331 height 50
click at [83, 254] on input "learning about root words." at bounding box center [77, 249] width 12 height 12
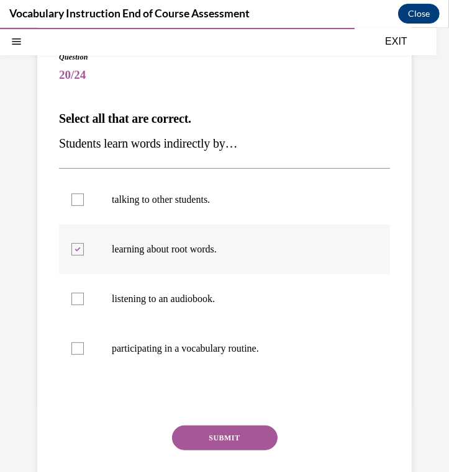
click at [80, 247] on div at bounding box center [77, 249] width 12 height 12
click at [80, 247] on input "learning about root words." at bounding box center [77, 249] width 12 height 12
checkbox input "false"
click at [83, 199] on div at bounding box center [77, 199] width 12 height 12
click at [83, 199] on input "talking to other students." at bounding box center [77, 199] width 12 height 12
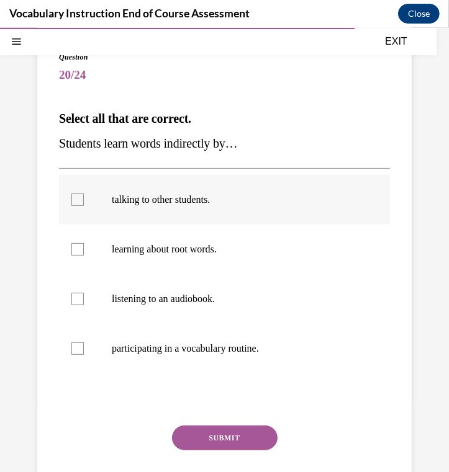
checkbox input "true"
click at [79, 299] on div at bounding box center [77, 298] width 12 height 12
click at [79, 299] on input "listening to an audiobook." at bounding box center [77, 298] width 12 height 12
checkbox input "true"
click at [210, 439] on button "SUBMIT" at bounding box center [224, 437] width 105 height 25
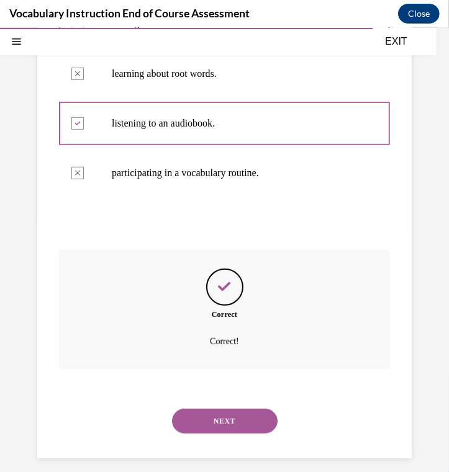
scroll to position [282, 0]
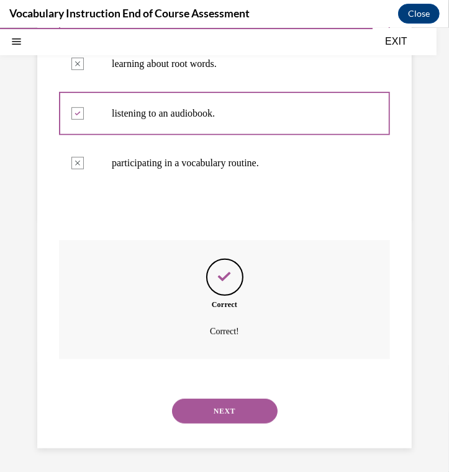
click at [210, 419] on button "NEXT" at bounding box center [224, 410] width 105 height 25
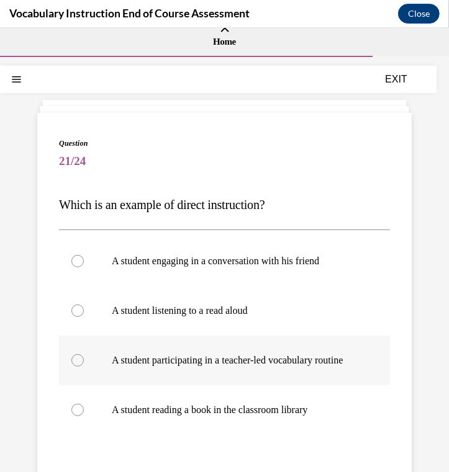
scroll to position [24, 0]
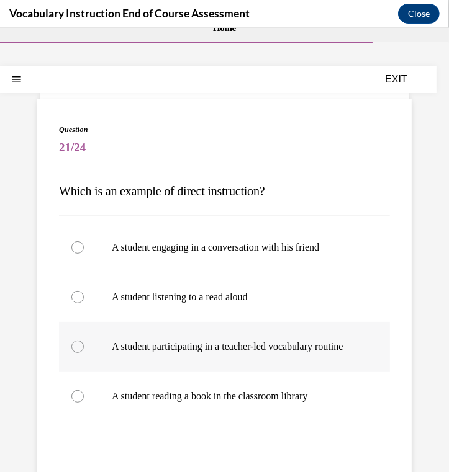
click at [240, 352] on p "A student participating in a teacher-led vocabulary routine" at bounding box center [235, 346] width 247 height 12
click at [84, 352] on input "A student participating in a teacher-led vocabulary routine" at bounding box center [77, 346] width 12 height 12
radio input "true"
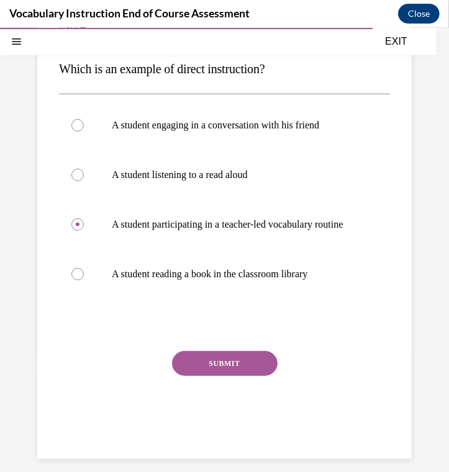
click at [233, 370] on button "SUBMIT" at bounding box center [224, 363] width 105 height 25
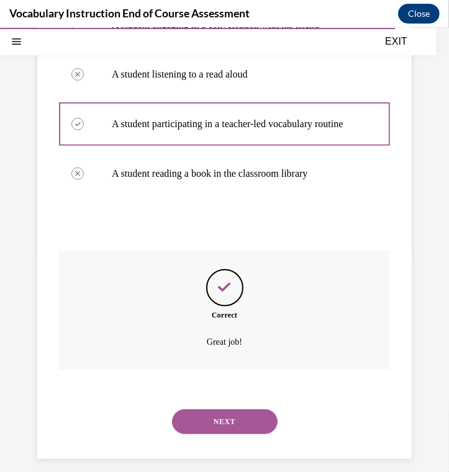
scroll to position [269, 0]
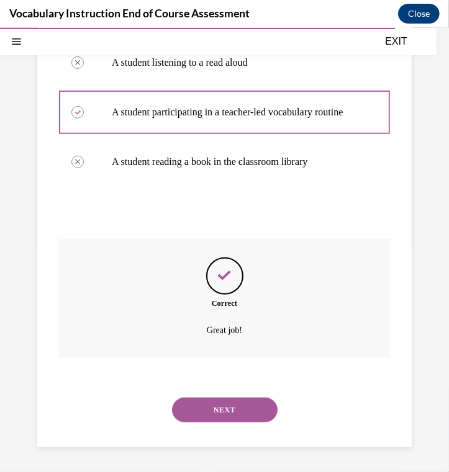
click at [235, 400] on button "NEXT" at bounding box center [224, 409] width 105 height 25
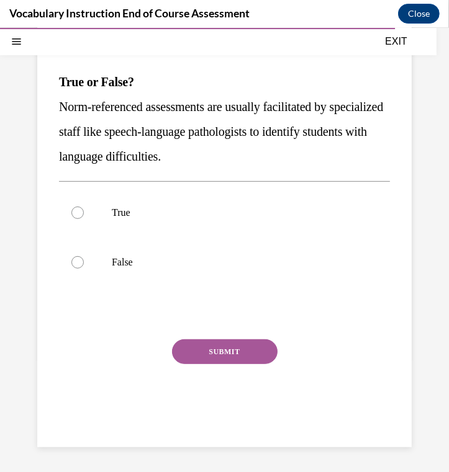
scroll to position [113, 0]
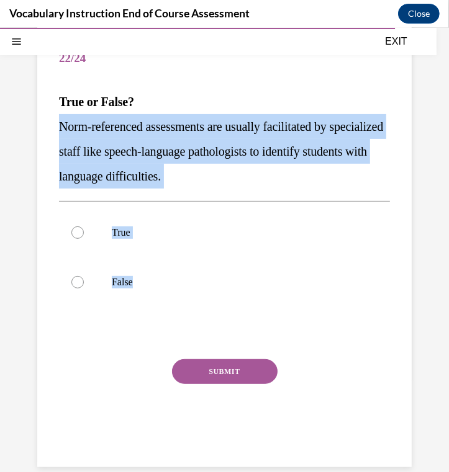
drag, startPoint x: 278, startPoint y: 292, endPoint x: 44, endPoint y: 136, distance: 281.4
click at [44, 136] on div "Question 22/24 True or False? Norm-referenced assessments are usually facilitat…" at bounding box center [224, 237] width 374 height 457
click at [83, 233] on div at bounding box center [77, 232] width 12 height 12
click at [83, 233] on input "True" at bounding box center [77, 232] width 12 height 12
radio input "true"
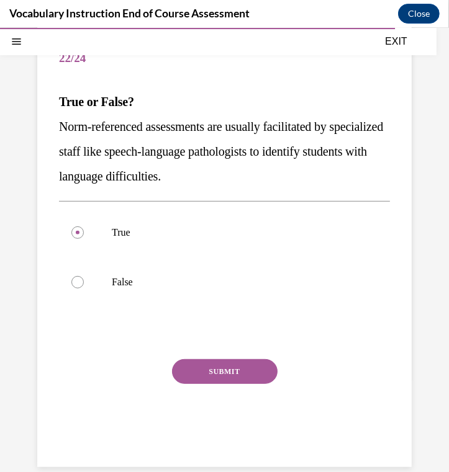
click at [240, 405] on div "SUBMIT" at bounding box center [224, 390] width 331 height 62
click at [240, 385] on div "SUBMIT" at bounding box center [224, 390] width 331 height 62
click at [240, 373] on button "SUBMIT" at bounding box center [224, 371] width 105 height 25
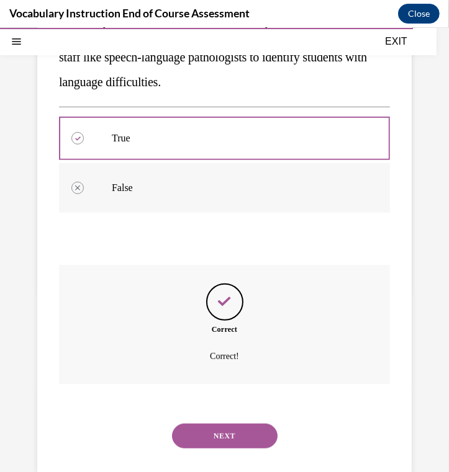
scroll to position [232, 0]
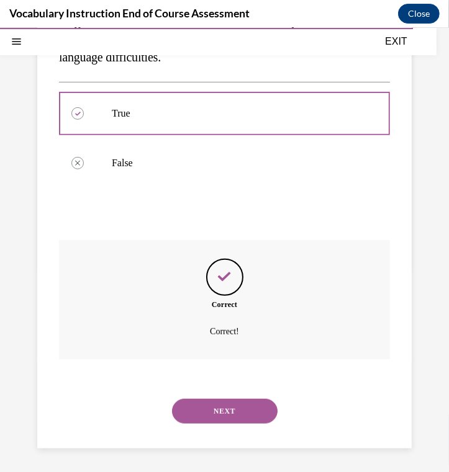
click at [240, 420] on button "NEXT" at bounding box center [224, 410] width 105 height 25
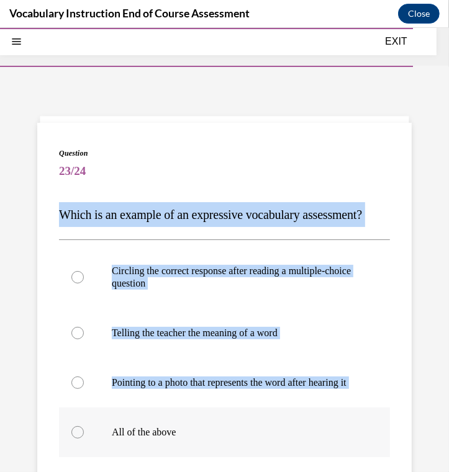
scroll to position [125, 0]
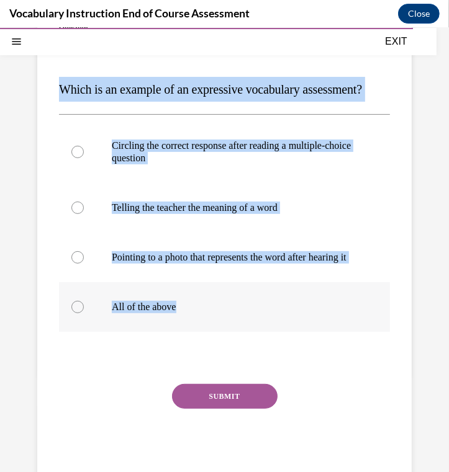
drag, startPoint x: 56, startPoint y: 212, endPoint x: 256, endPoint y: 347, distance: 240.7
click at [240, 347] on div "Question 23/24 Which is an example of an expressive vocabulary assessment? Circ…" at bounding box center [224, 244] width 374 height 494
click at [199, 213] on p "Telling the teacher the meaning of a word" at bounding box center [235, 207] width 247 height 12
click at [84, 213] on input "Telling the teacher the meaning of a word" at bounding box center [77, 207] width 12 height 12
radio input "true"
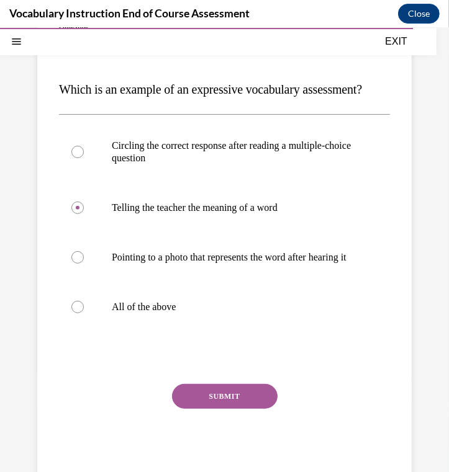
click at [203, 408] on button "SUBMIT" at bounding box center [224, 395] width 105 height 25
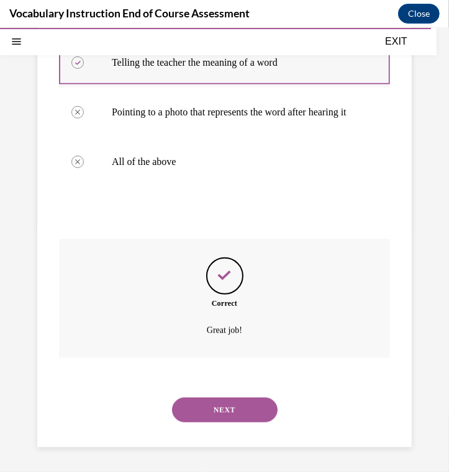
scroll to position [306, 0]
click at [240, 401] on button "NEXT" at bounding box center [224, 409] width 105 height 25
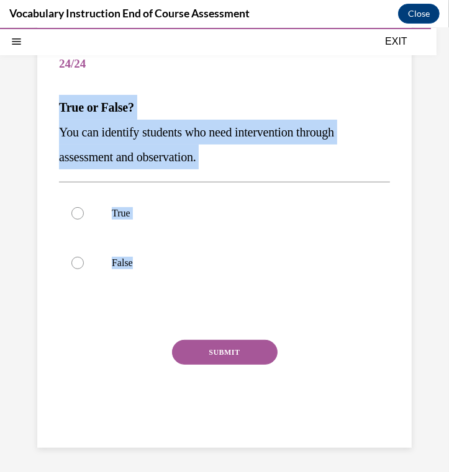
drag, startPoint x: 335, startPoint y: 284, endPoint x: 78, endPoint y: 116, distance: 307.5
click at [50, 109] on div "Question 24/24 True or False? You can identify students who need intervention t…" at bounding box center [224, 231] width 374 height 432
click at [240, 207] on p "True" at bounding box center [235, 213] width 247 height 12
click at [84, 207] on input "True" at bounding box center [77, 213] width 12 height 12
radio input "true"
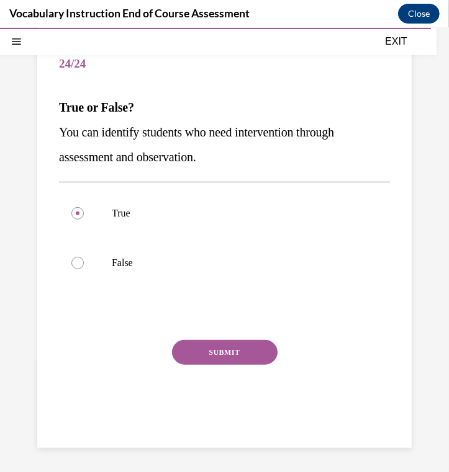
click at [221, 359] on button "SUBMIT" at bounding box center [224, 351] width 105 height 25
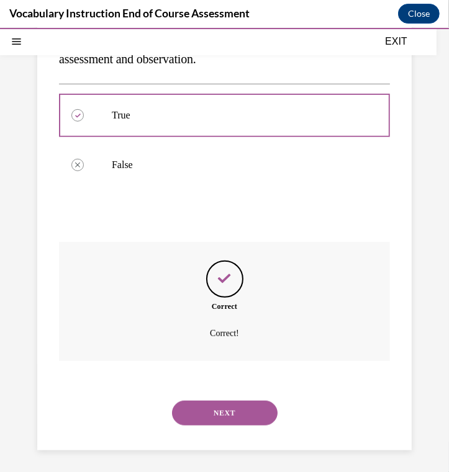
scroll to position [207, 0]
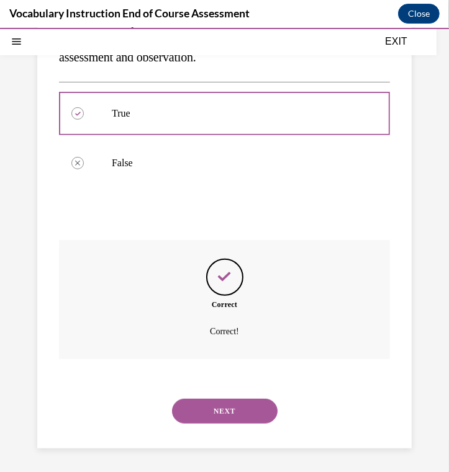
click at [202, 422] on button "NEXT" at bounding box center [224, 410] width 105 height 25
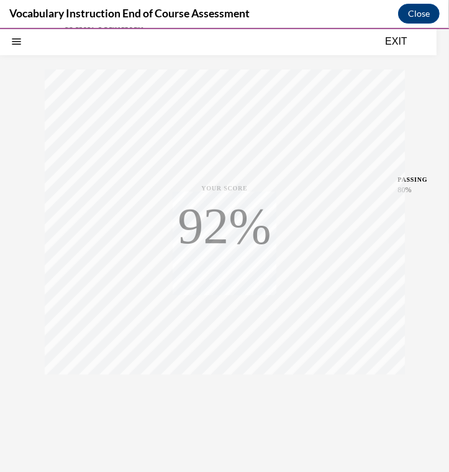
scroll to position [174, 0]
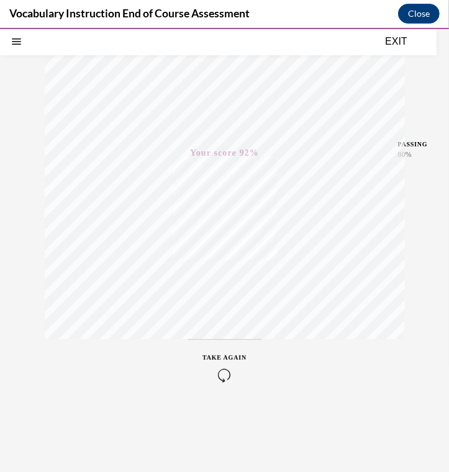
click at [240, 50] on div "EXIT" at bounding box center [218, 40] width 436 height 27
click at [240, 41] on button "EXIT" at bounding box center [396, 41] width 74 height 15
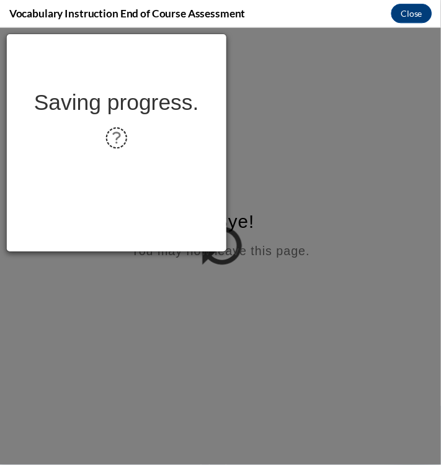
scroll to position [0, 0]
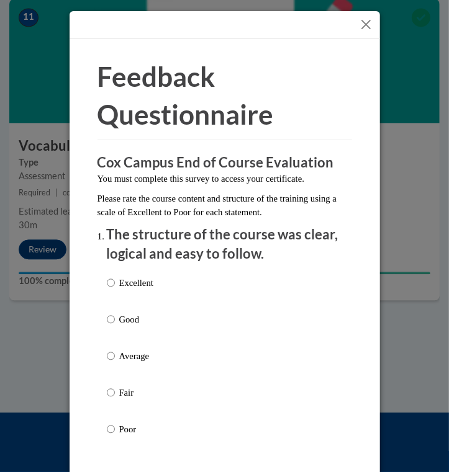
click at [240, 19] on button "Close" at bounding box center [366, 25] width 16 height 16
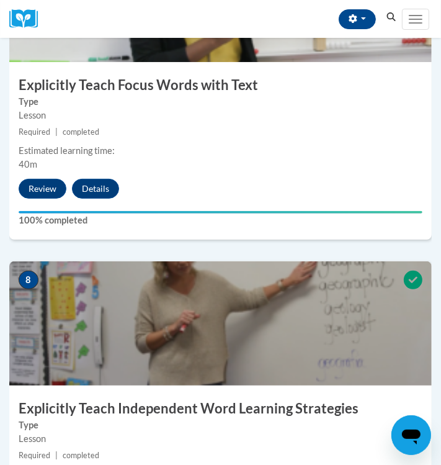
scroll to position [2018, 0]
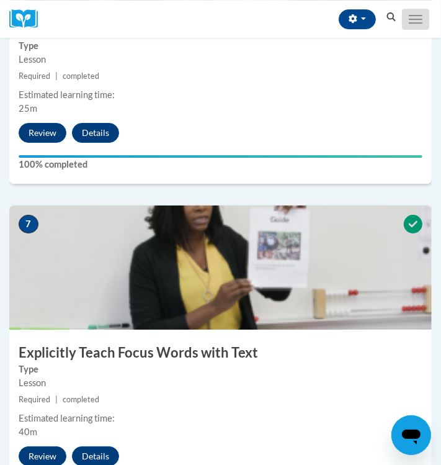
click at [240, 12] on button "Toggle navigation" at bounding box center [415, 19] width 27 height 21
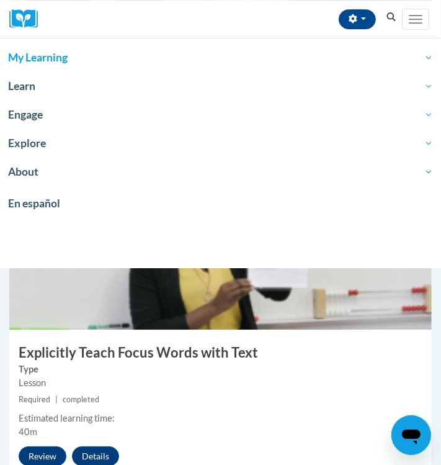
click at [113, 56] on span "My Learning" at bounding box center [220, 57] width 425 height 15
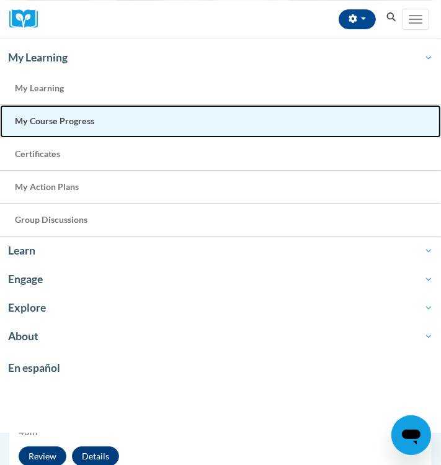
click at [79, 121] on span "My Course Progress" at bounding box center [54, 120] width 79 height 11
